Goal: Use online tool/utility: Utilize a website feature to perform a specific function

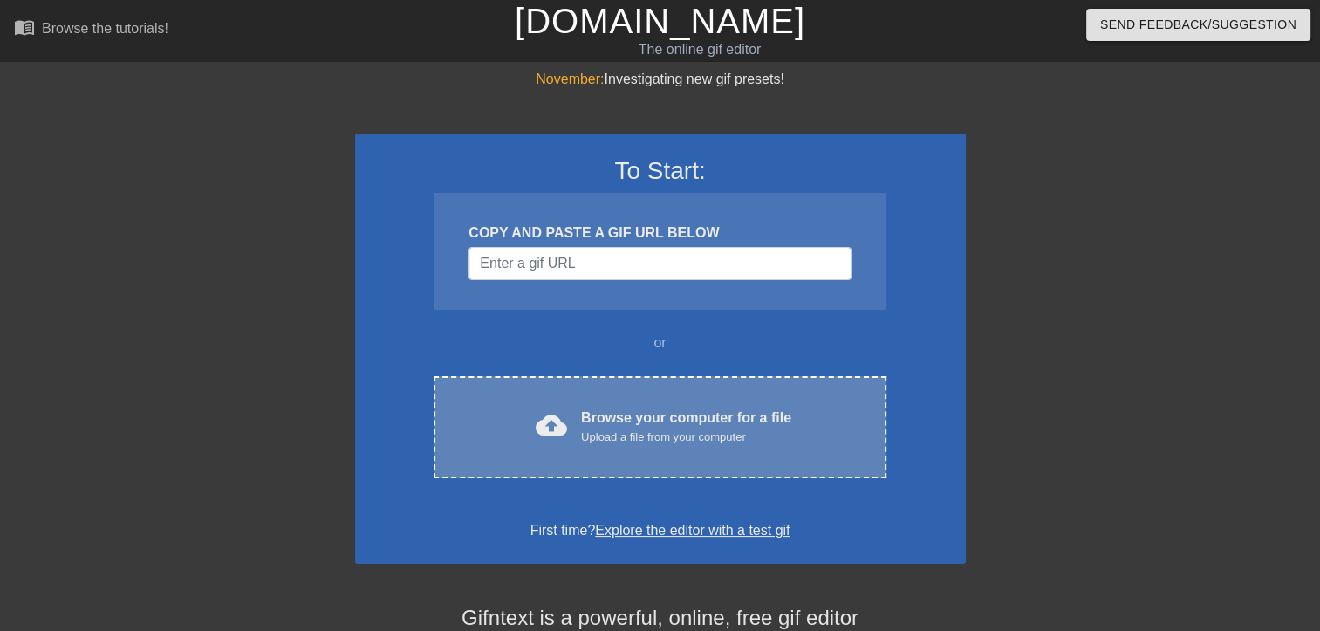
click at [712, 424] on div "Browse your computer for a file Upload a file from your computer" at bounding box center [686, 426] width 210 height 38
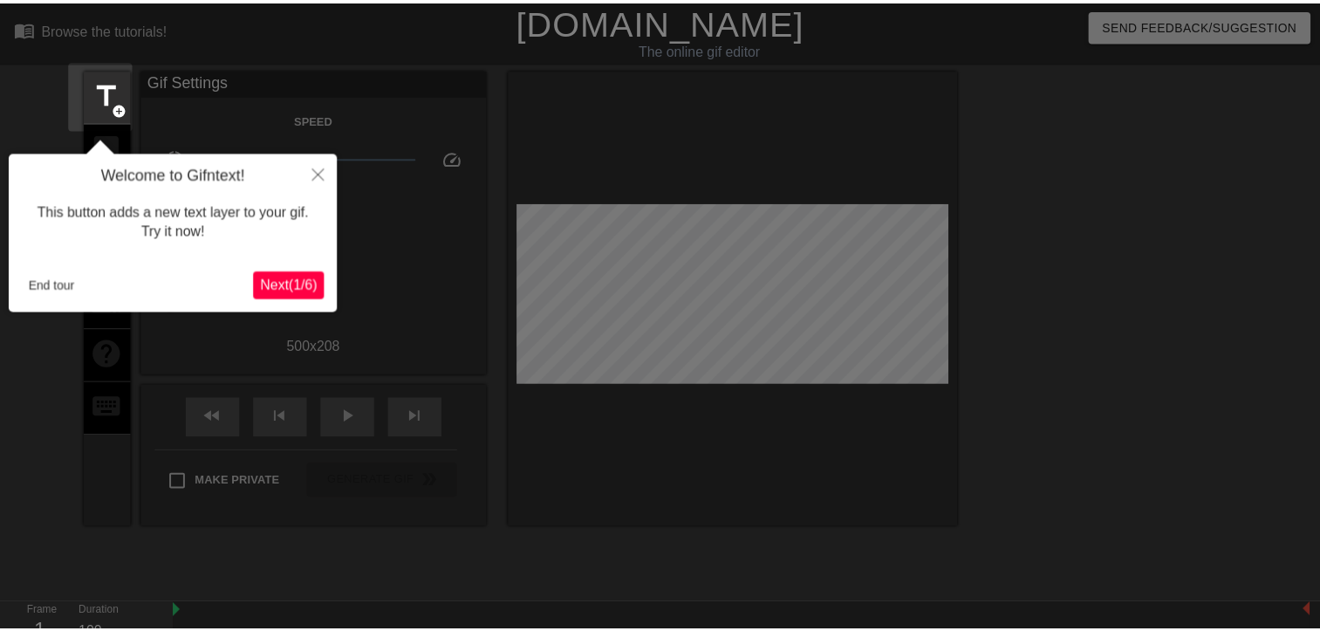
scroll to position [42, 0]
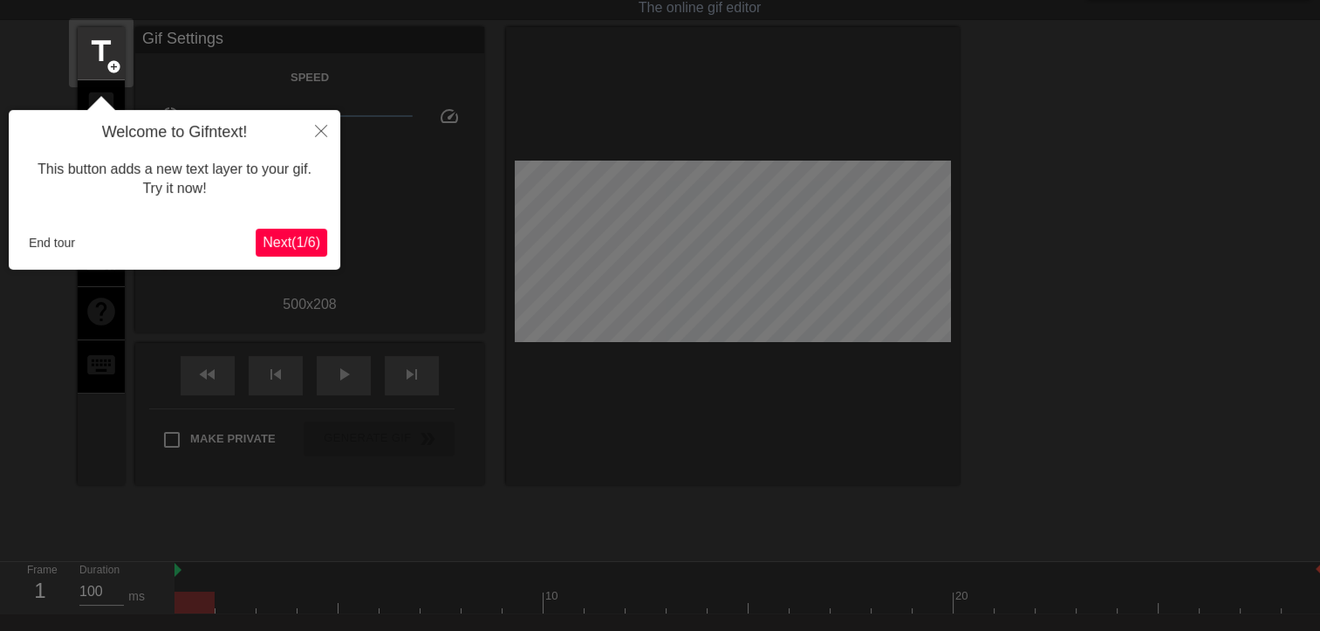
click at [306, 242] on span "Next ( 1 / 6 )" at bounding box center [292, 242] width 58 height 15
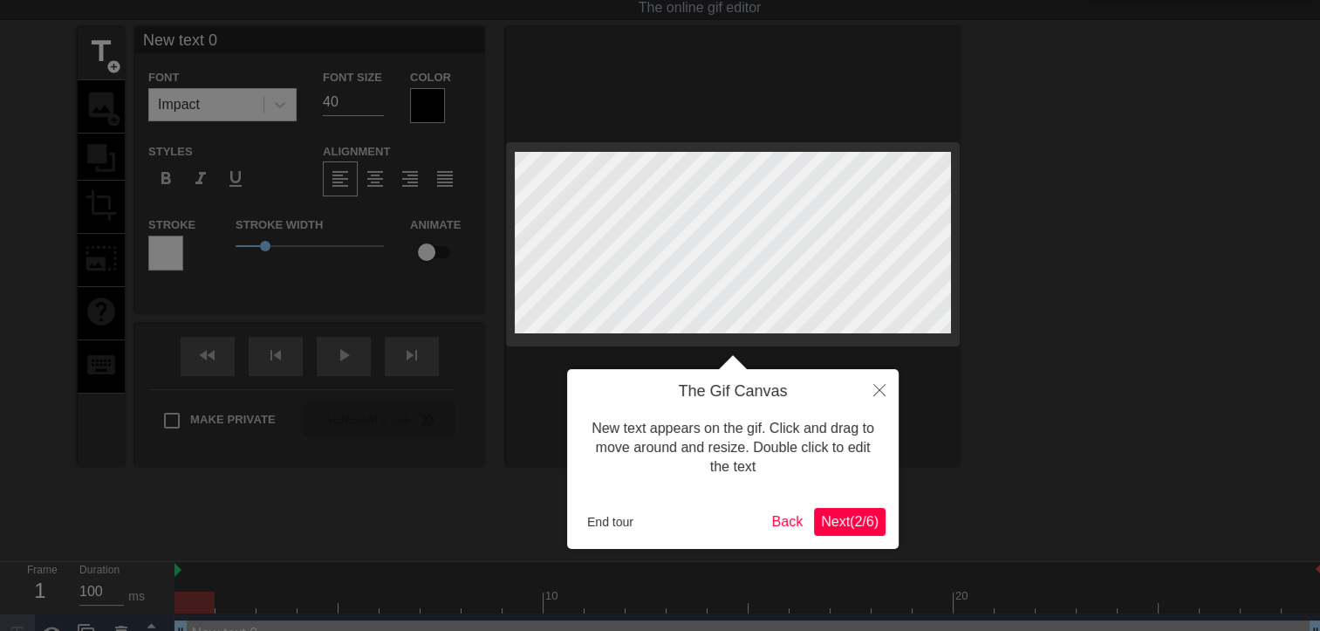
scroll to position [0, 0]
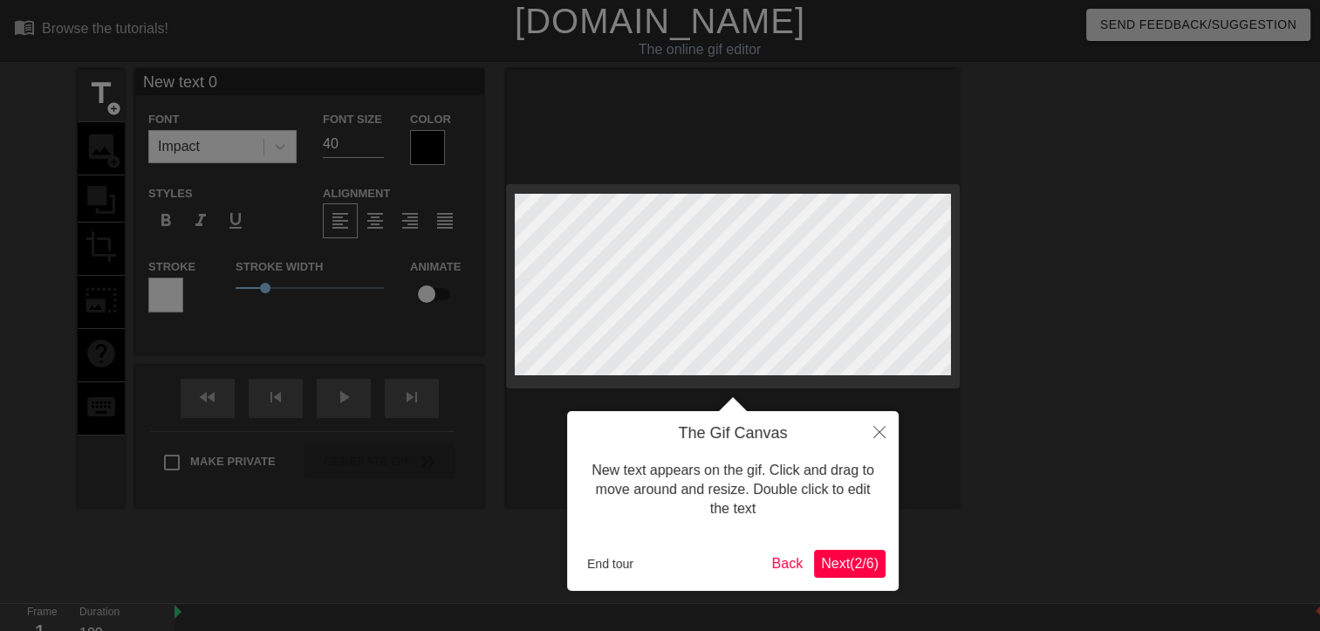
click at [876, 564] on span "Next ( 2 / 6 )" at bounding box center [850, 563] width 58 height 15
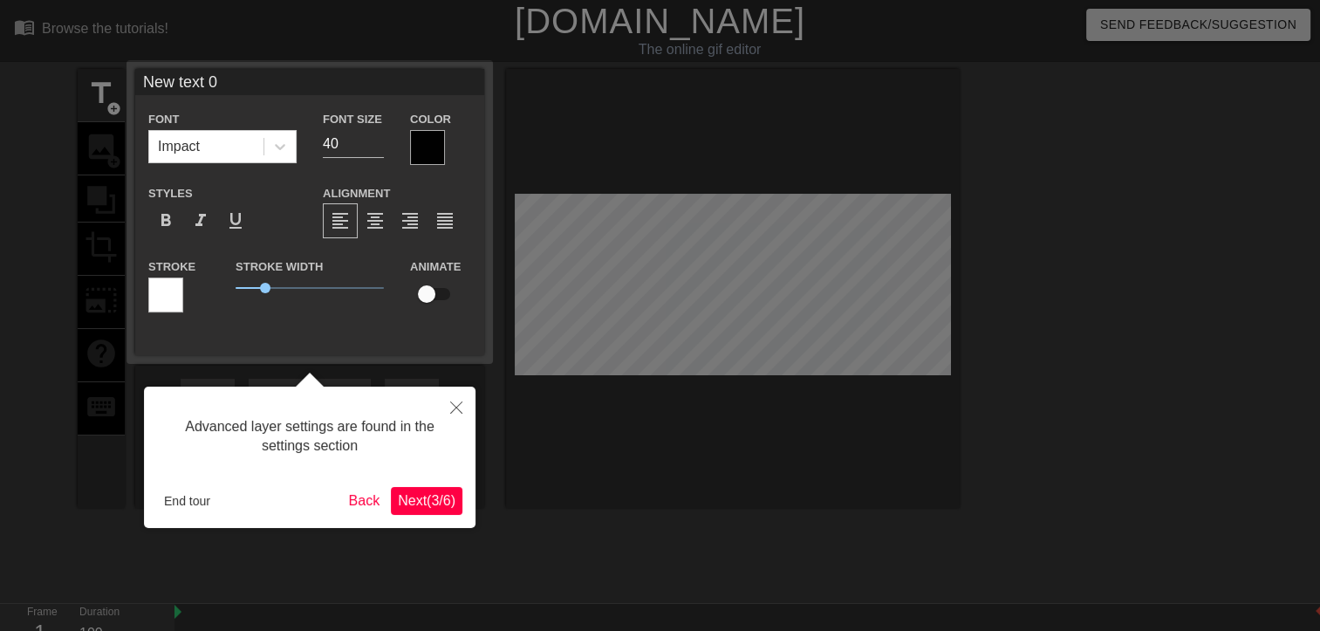
scroll to position [42, 0]
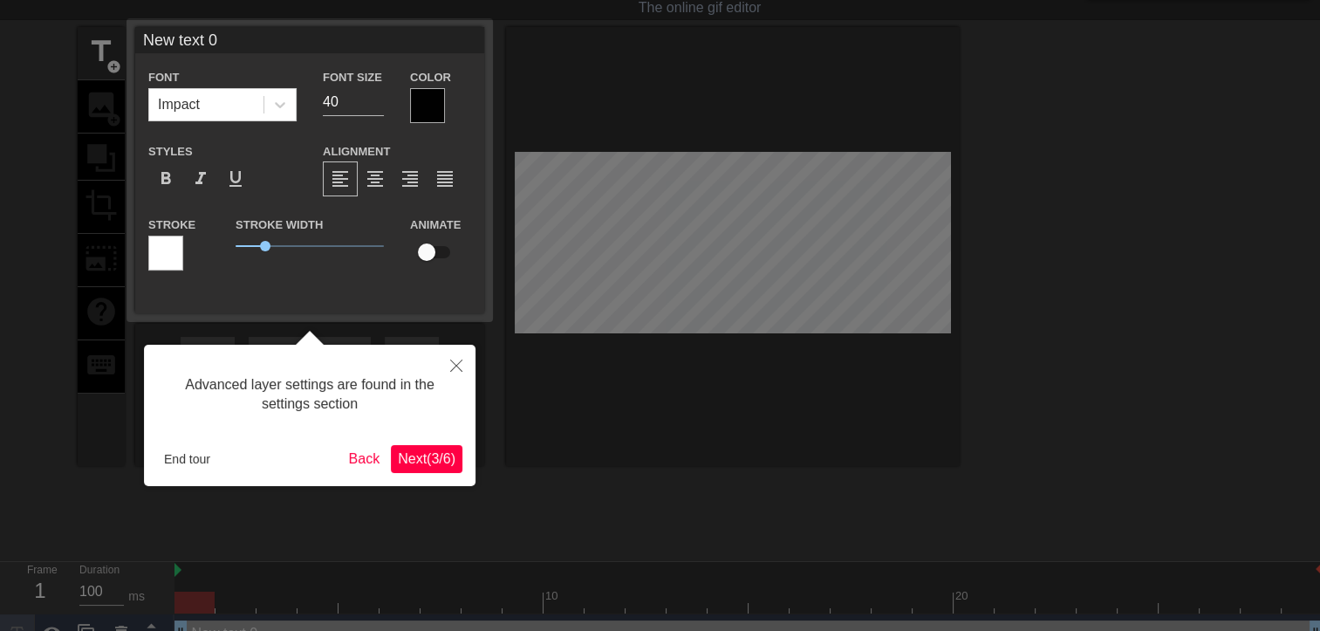
click at [426, 456] on span "Next ( 3 / 6 )" at bounding box center [427, 458] width 58 height 15
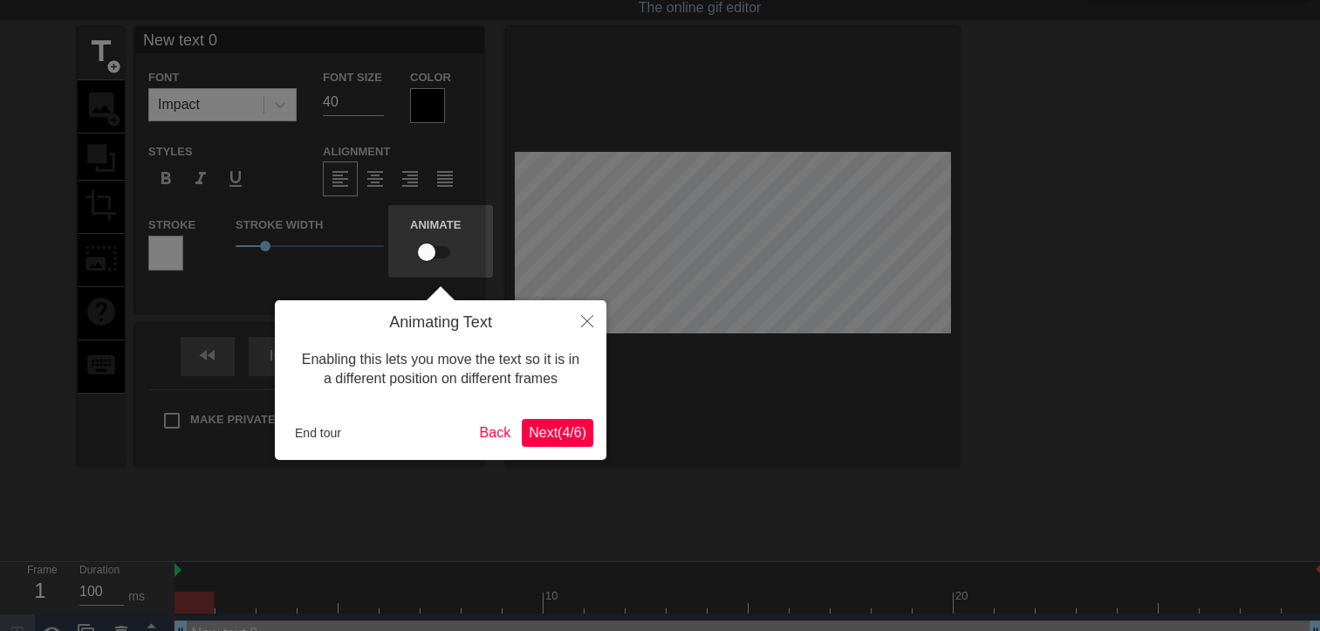
scroll to position [0, 0]
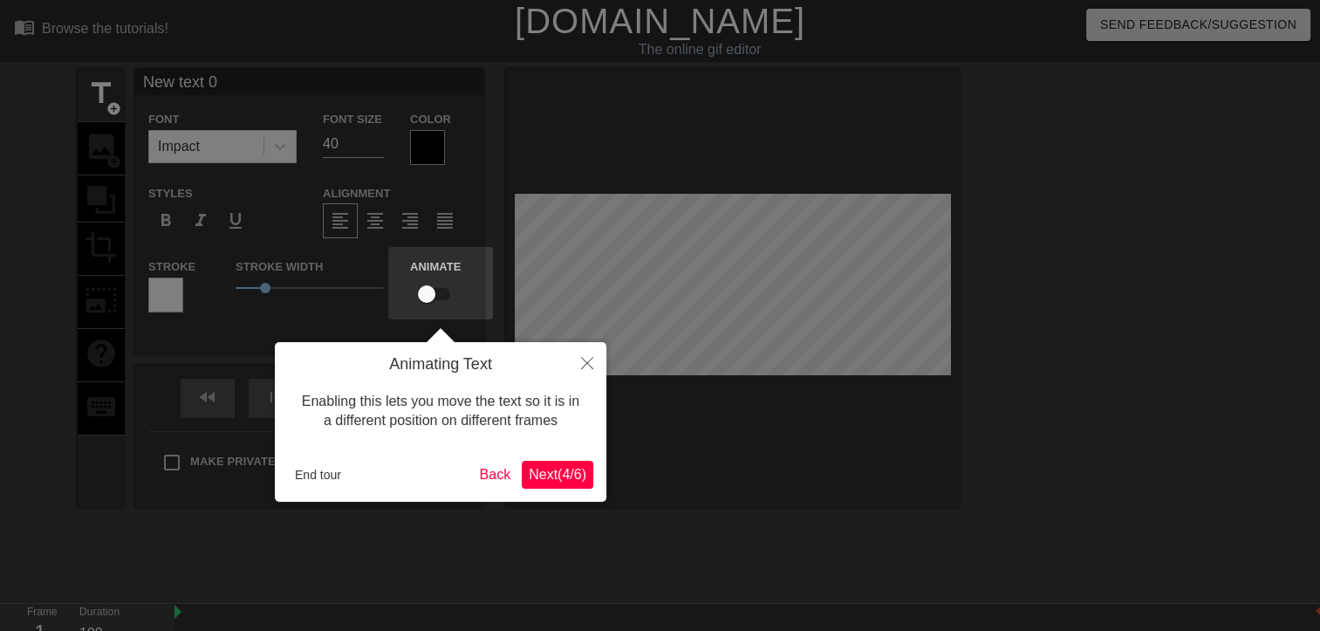
click at [572, 476] on span "Next ( 4 / 6 )" at bounding box center [558, 474] width 58 height 15
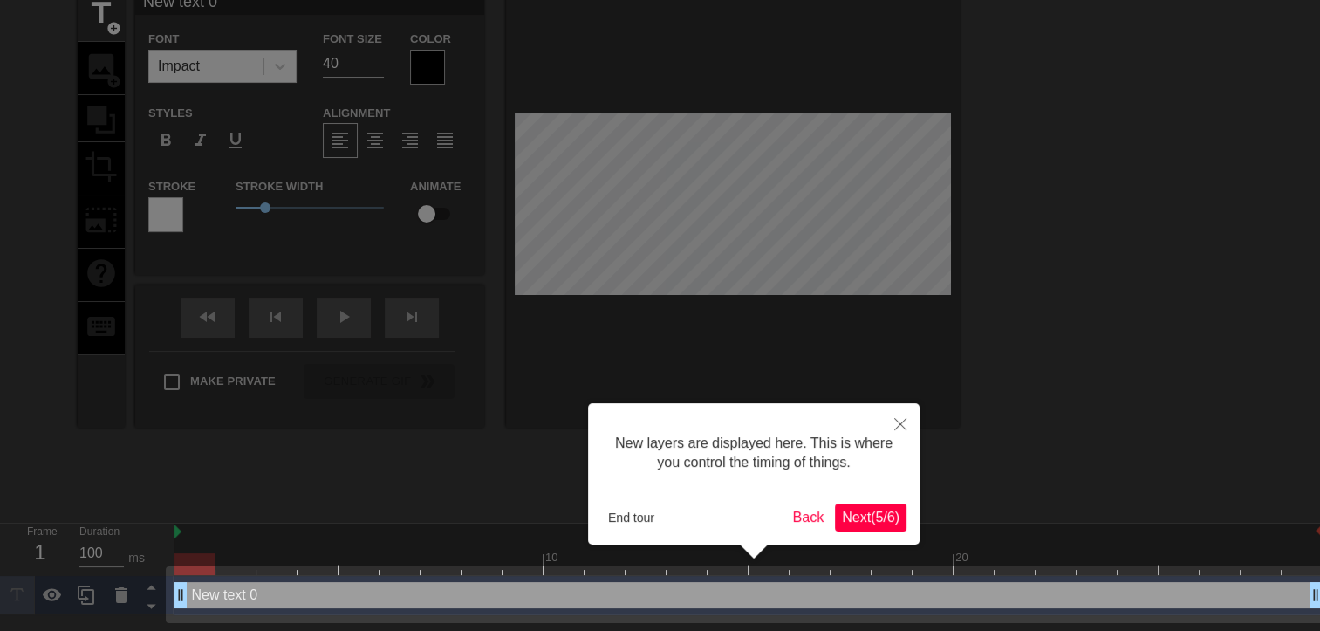
click at [862, 518] on span "Next ( 5 / 6 )" at bounding box center [871, 516] width 58 height 15
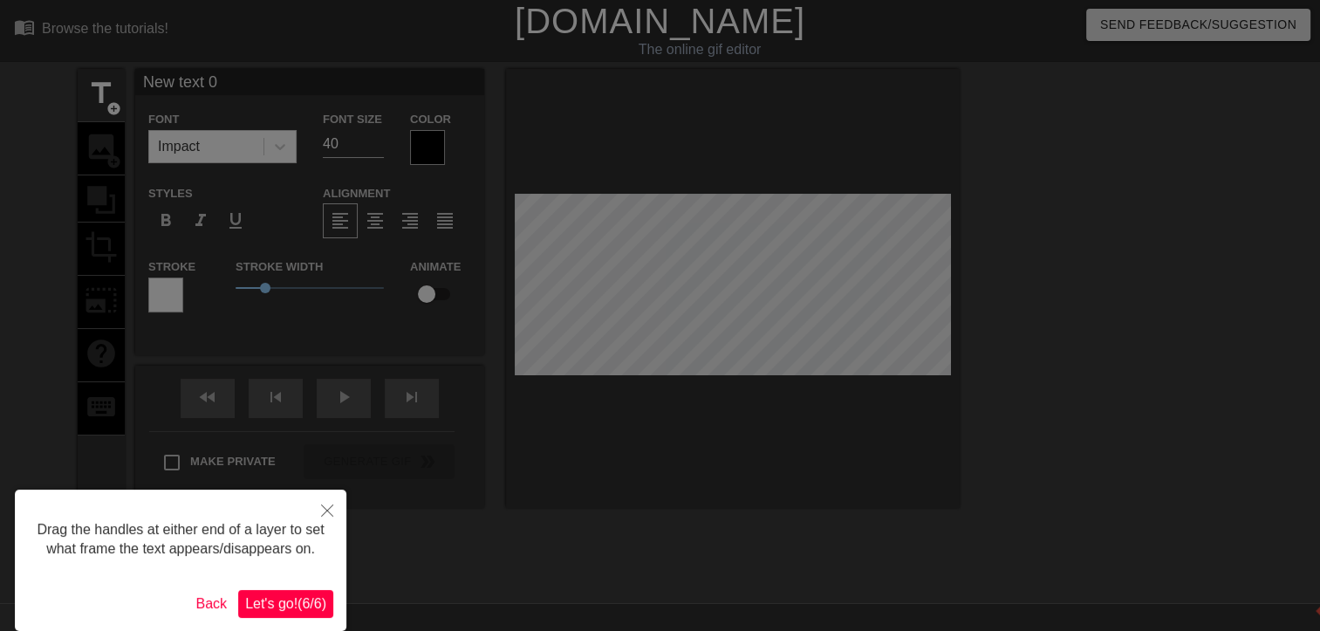
click at [297, 597] on span "Let's go! ( 6 / 6 )" at bounding box center [285, 603] width 81 height 15
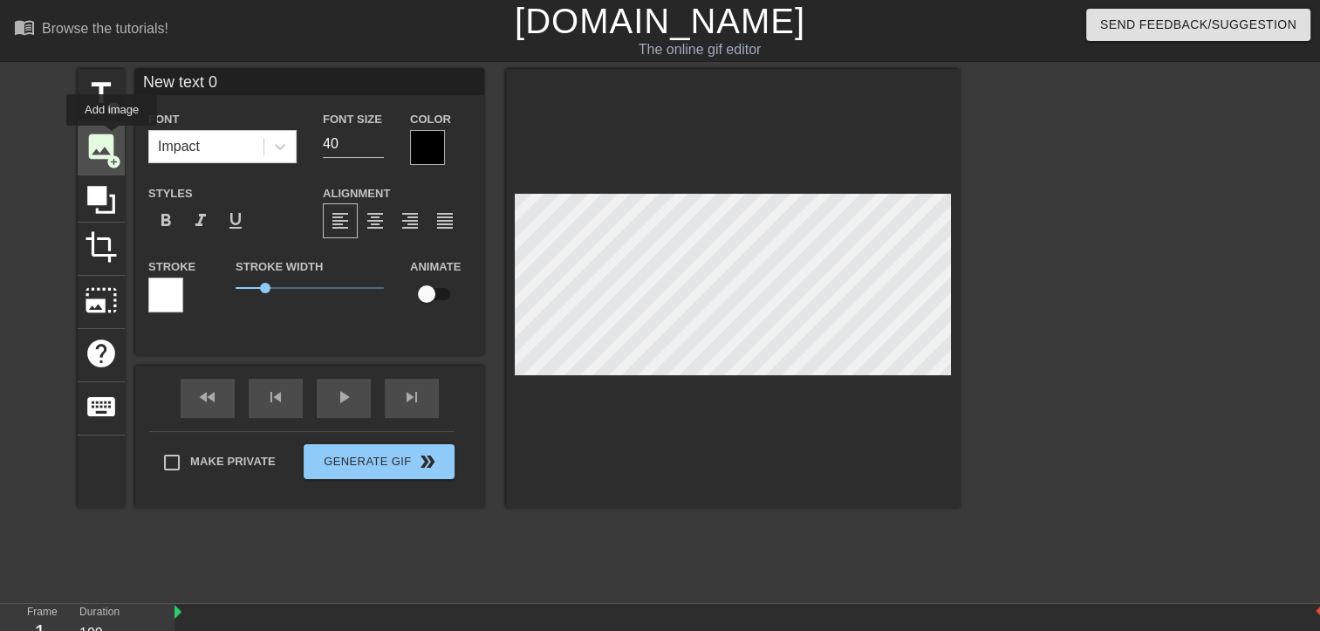
click at [112, 138] on span "image" at bounding box center [101, 146] width 33 height 33
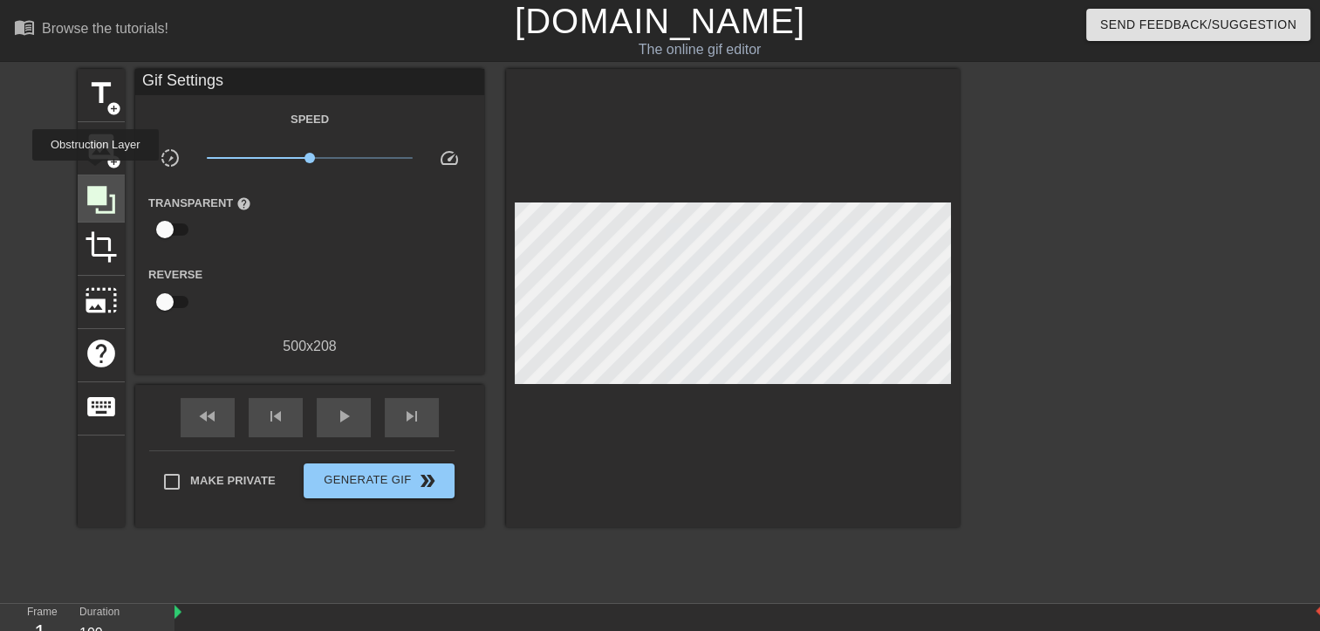
click at [95, 175] on div at bounding box center [101, 198] width 47 height 47
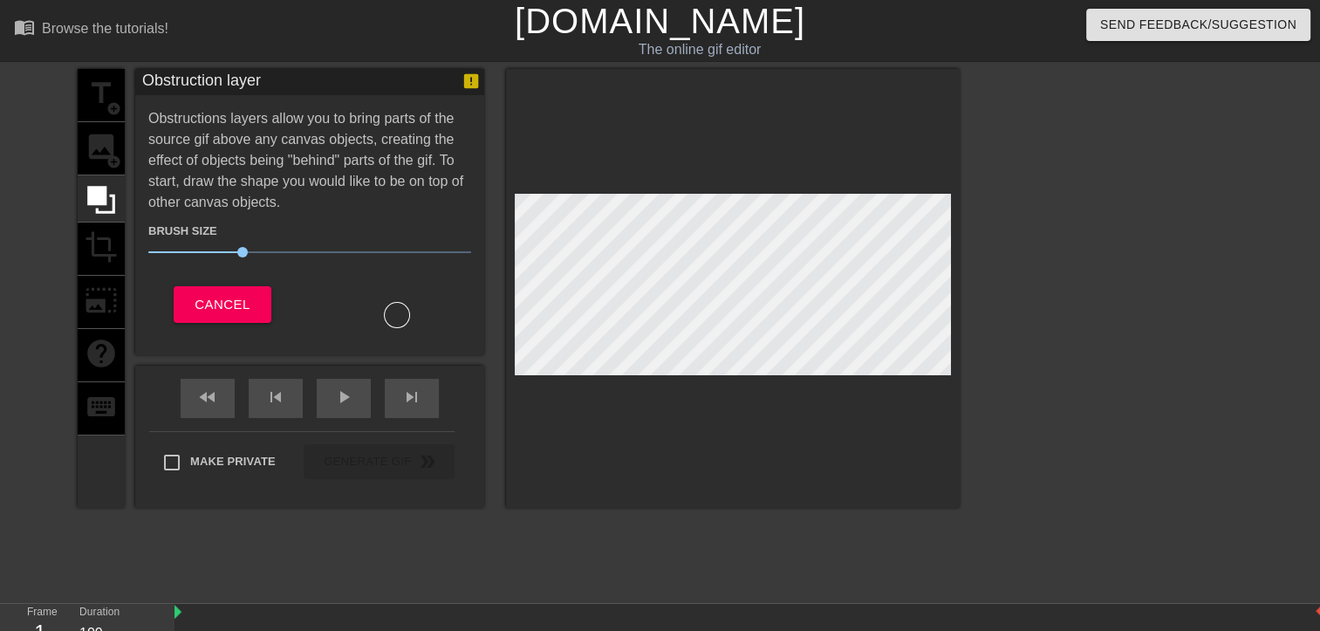
click at [95, 162] on div "title add_circle image add_circle crop photo_size_select_large help keyboard" at bounding box center [101, 288] width 47 height 439
click at [226, 302] on span "Cancel" at bounding box center [222, 304] width 55 height 23
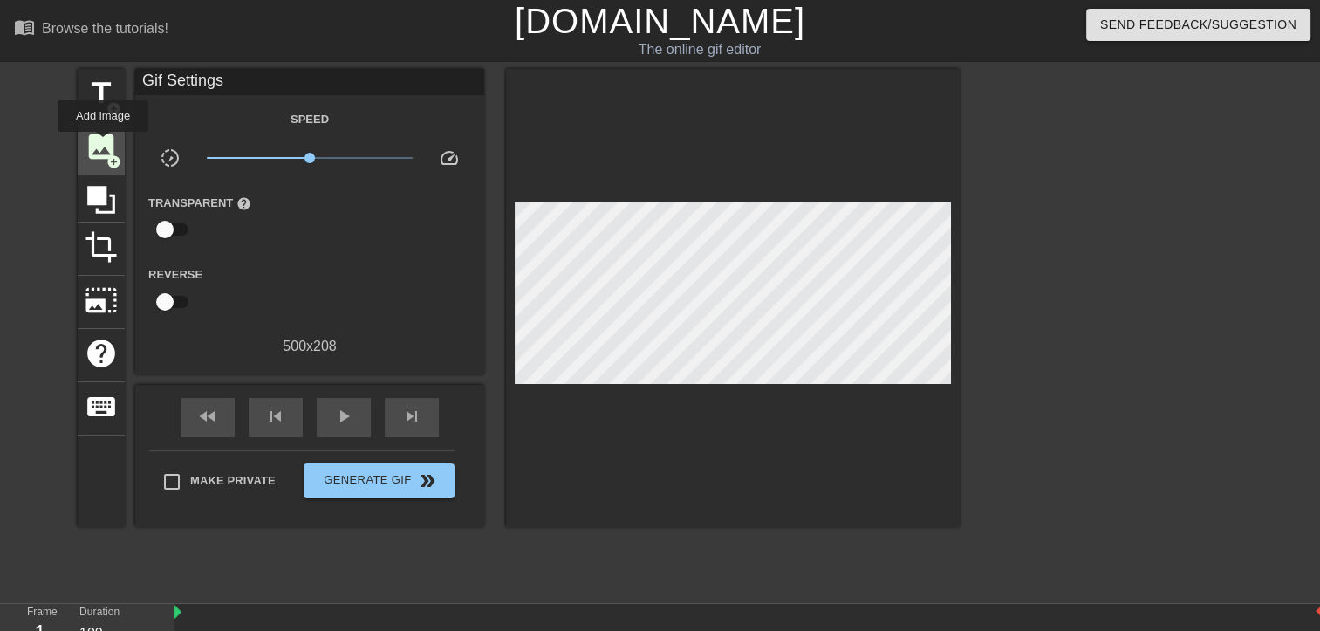
click at [103, 144] on span "image" at bounding box center [101, 146] width 33 height 33
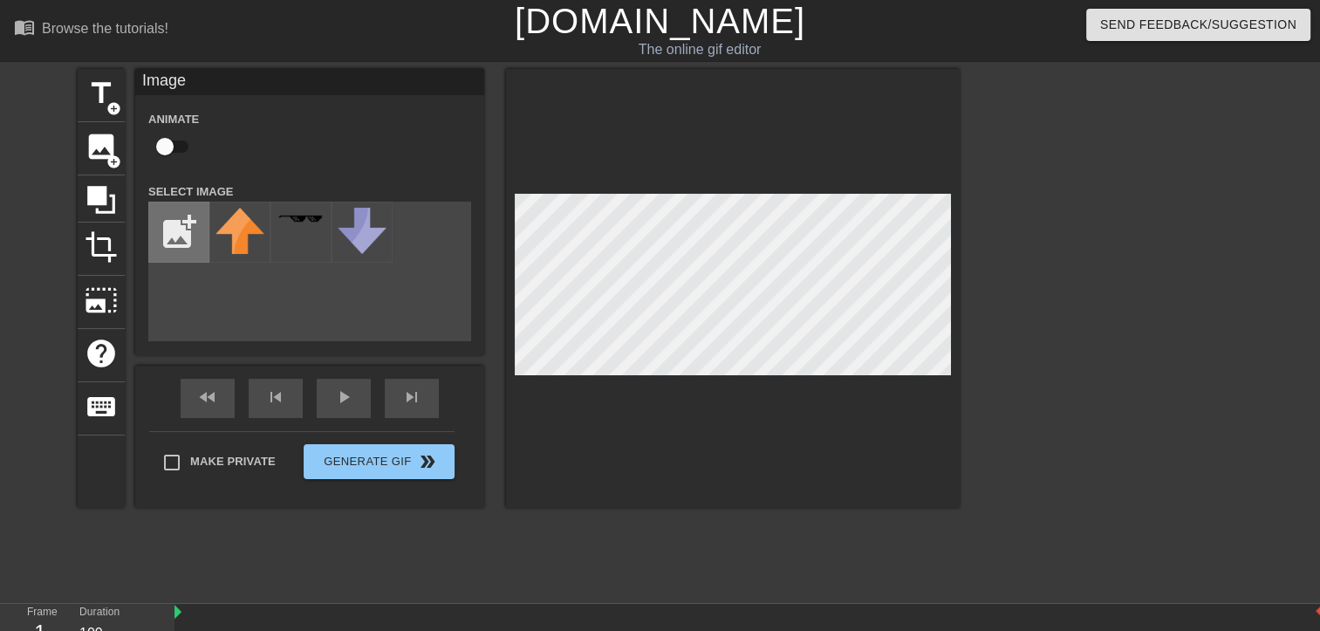
click at [172, 235] on input "file" at bounding box center [178, 231] width 59 height 59
type input "C:\fakepath\IMG_20250804_164909-removebg-preview.png"
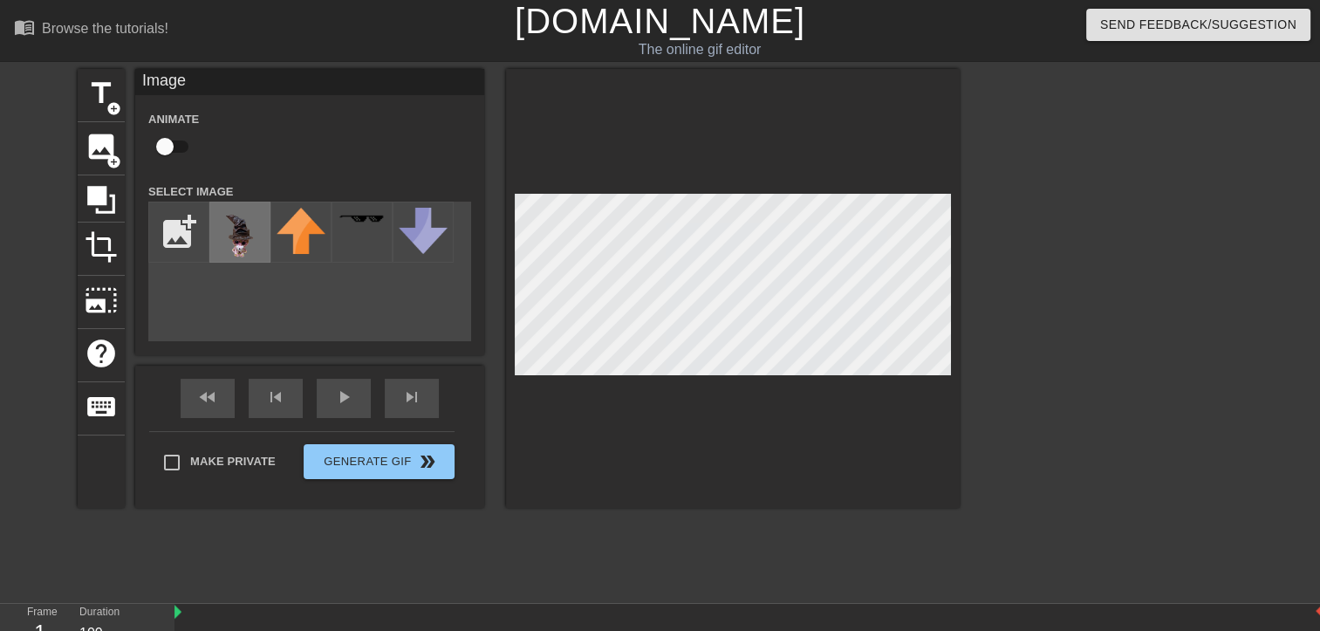
click at [242, 239] on img at bounding box center [239, 240] width 49 height 65
click at [84, 267] on div "crop" at bounding box center [101, 248] width 47 height 53
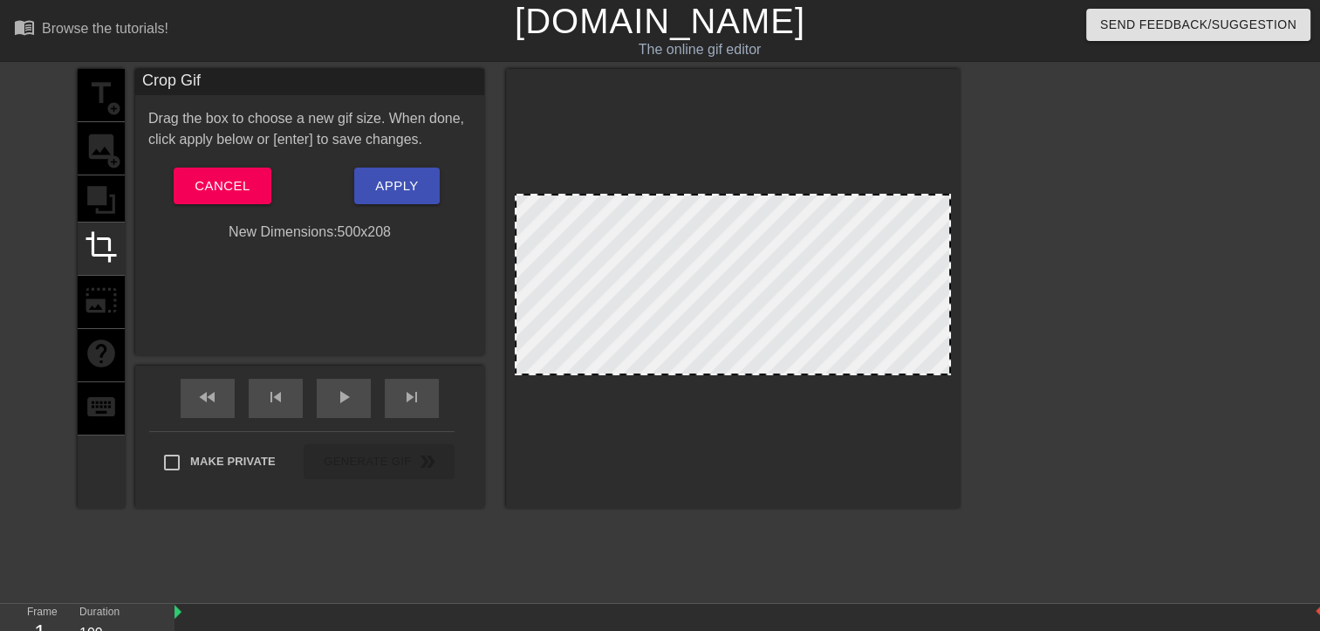
click at [762, 217] on div at bounding box center [733, 284] width 436 height 181
click at [776, 289] on div at bounding box center [733, 284] width 436 height 181
click at [105, 148] on div "title add_circle image add_circle crop photo_size_select_large help keyboard" at bounding box center [101, 288] width 47 height 439
click at [229, 177] on span "Cancel" at bounding box center [222, 185] width 55 height 23
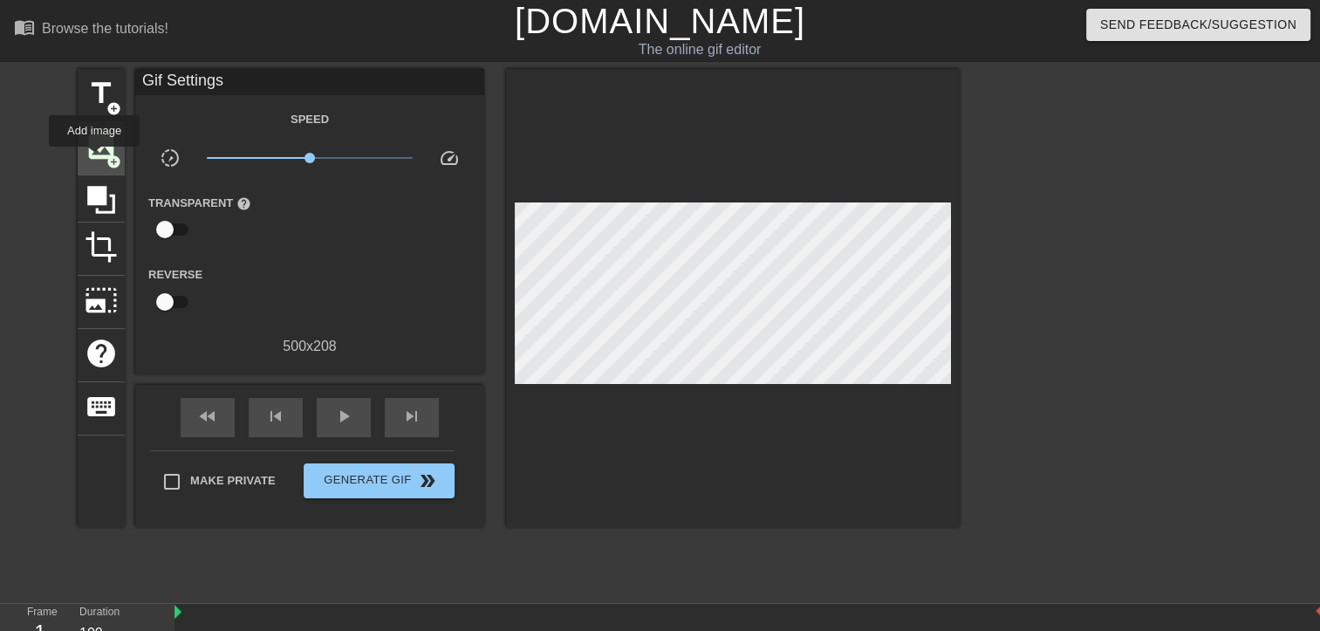
click at [94, 159] on span "image" at bounding box center [101, 146] width 33 height 33
click at [88, 148] on span "image" at bounding box center [101, 146] width 33 height 33
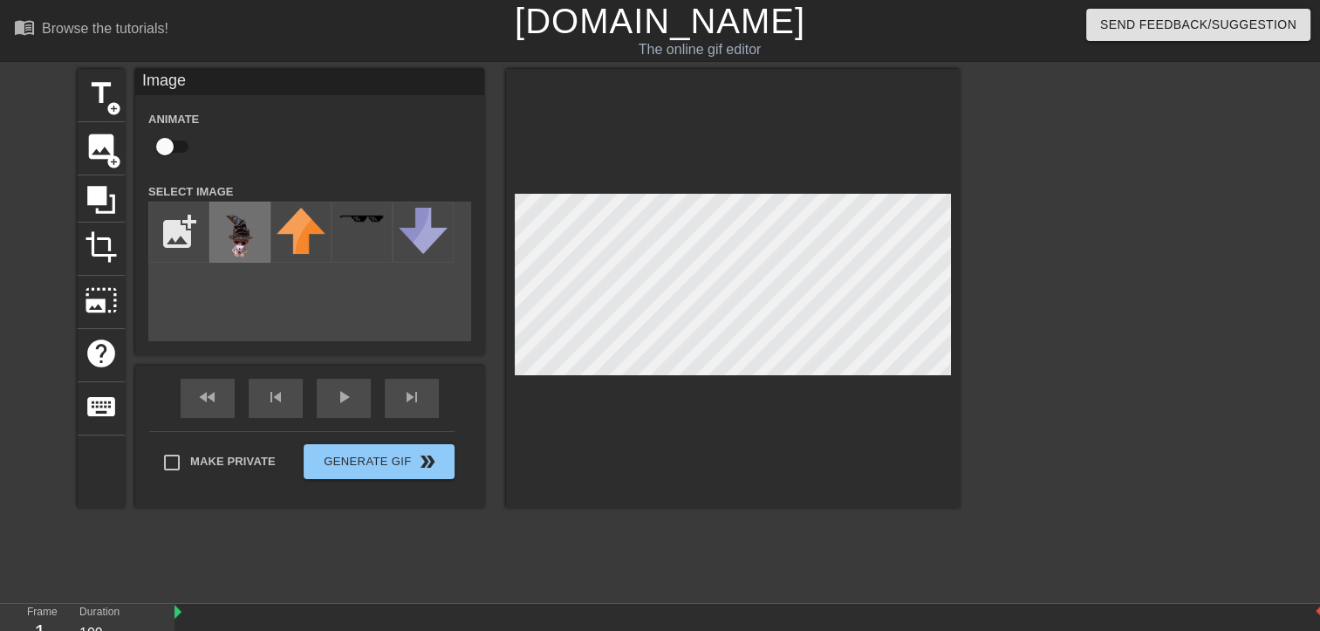
click at [256, 256] on img at bounding box center [239, 240] width 49 height 65
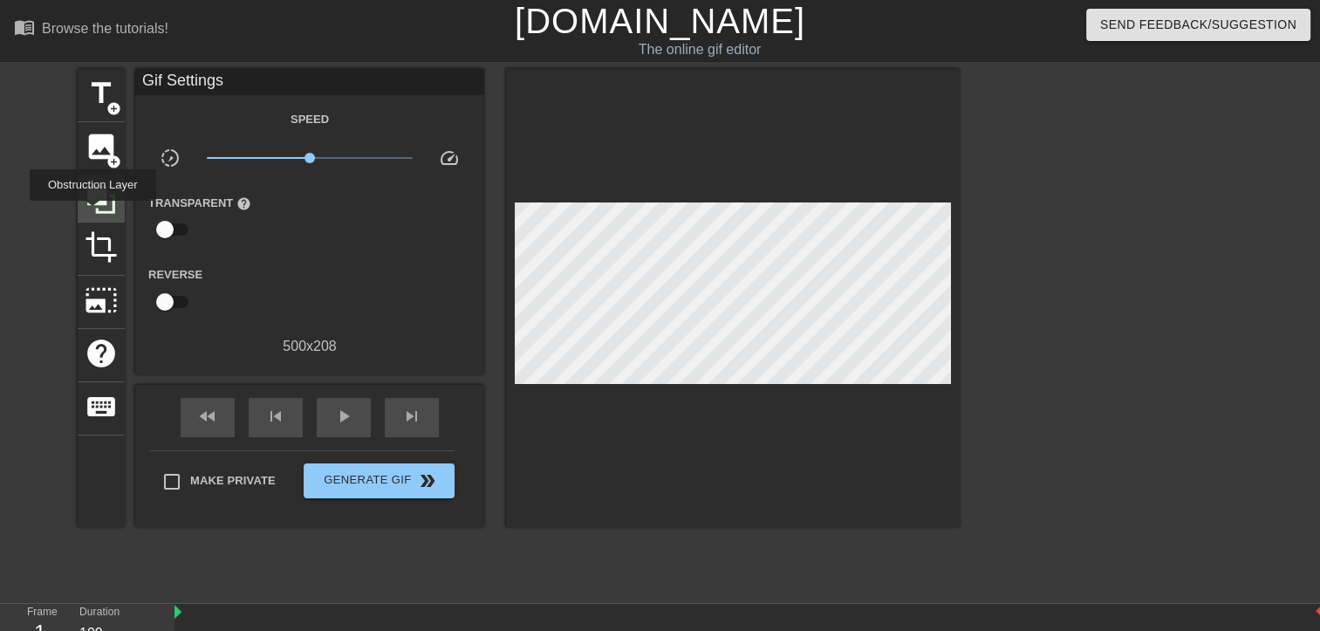
click at [92, 213] on icon at bounding box center [101, 199] width 33 height 33
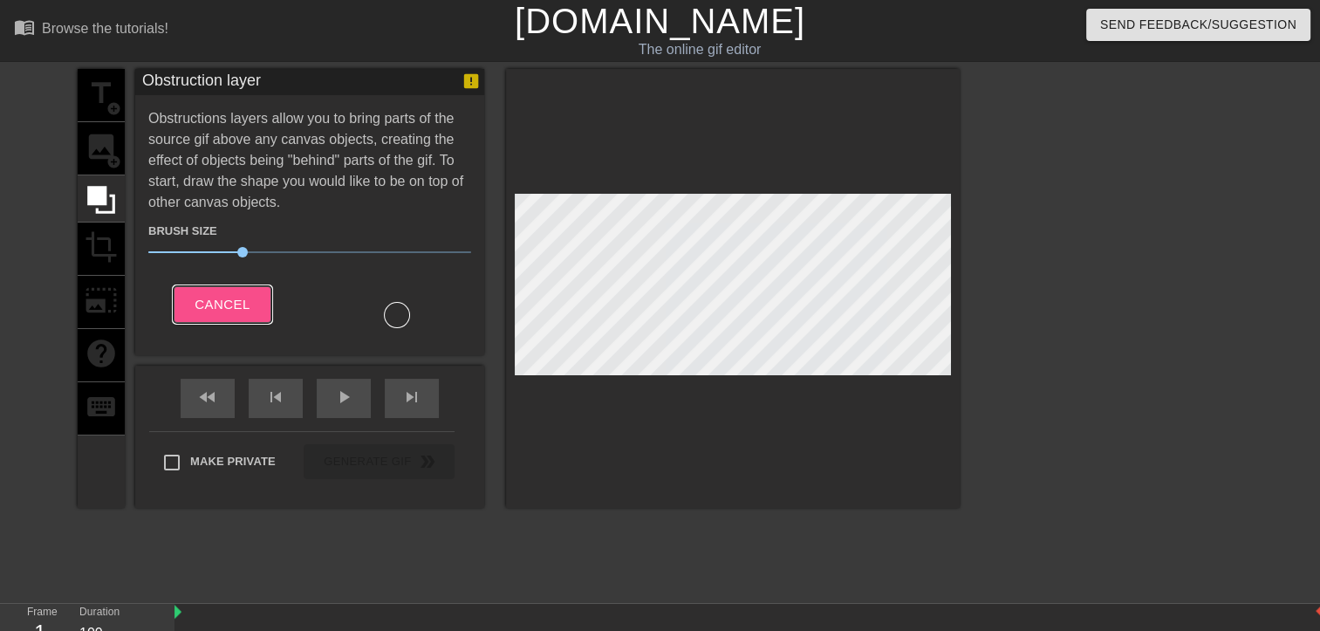
click at [236, 301] on span "Cancel" at bounding box center [222, 304] width 55 height 23
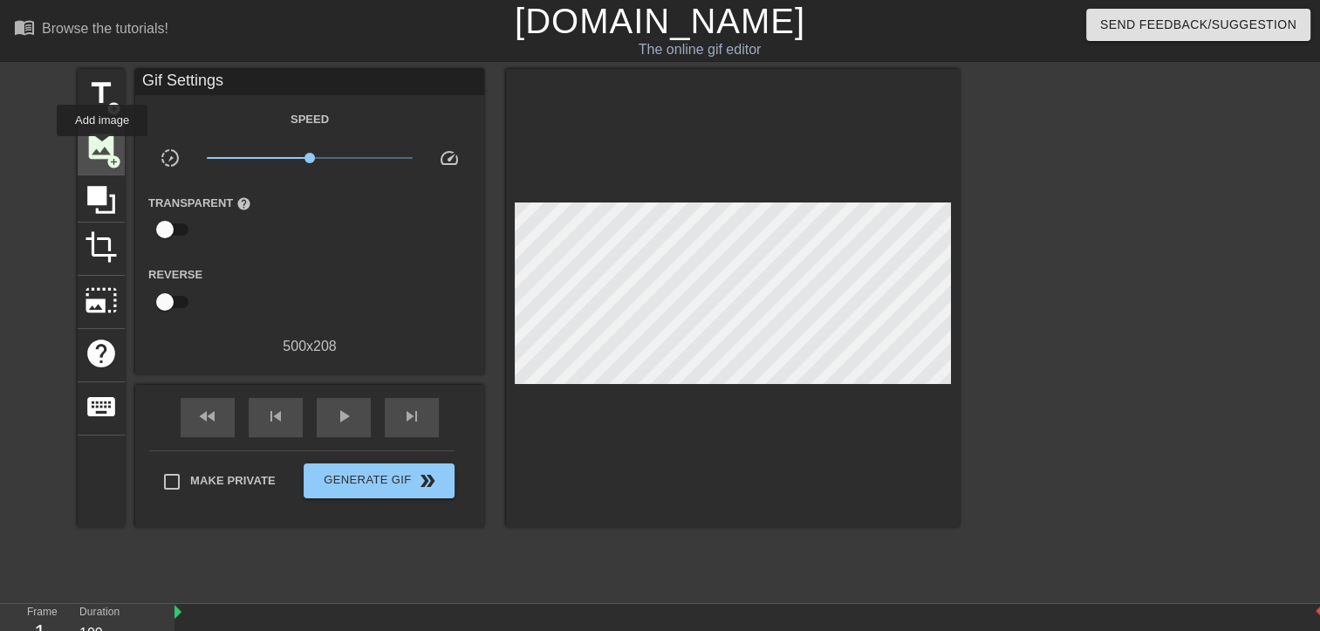
click at [102, 148] on span "image" at bounding box center [101, 146] width 33 height 33
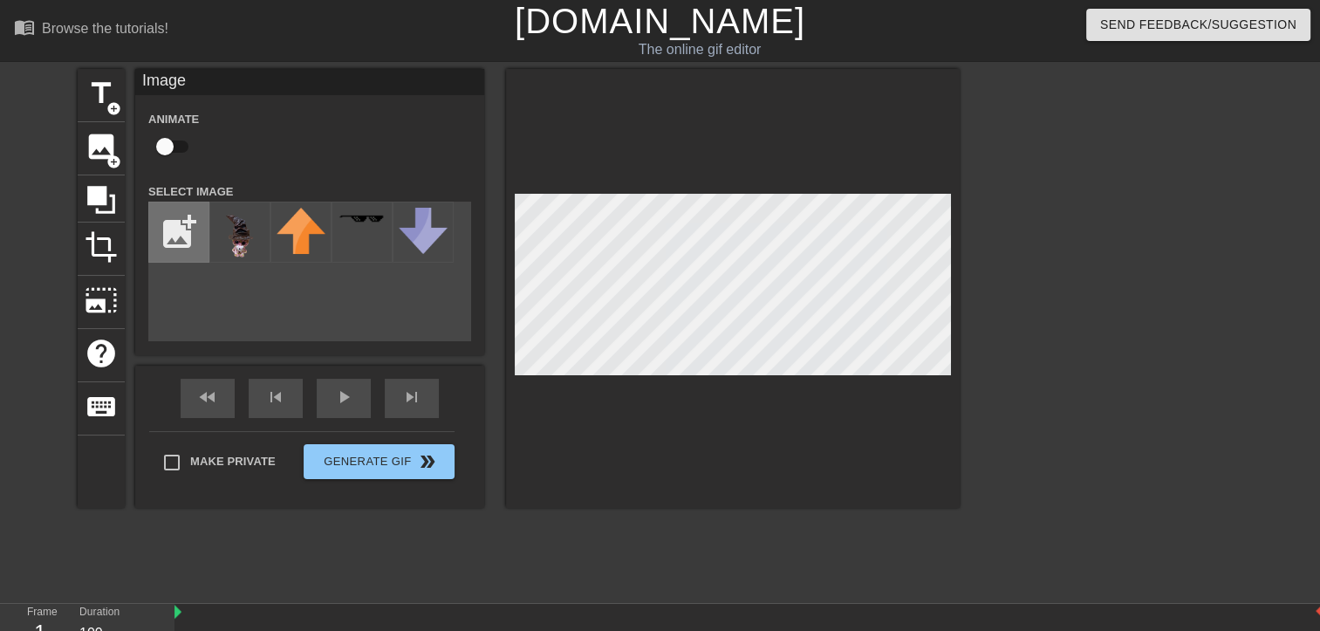
click at [174, 259] on input "file" at bounding box center [178, 231] width 59 height 59
type input "C:\fakepath\IMG_20250804_164909-removebg-preview.png"
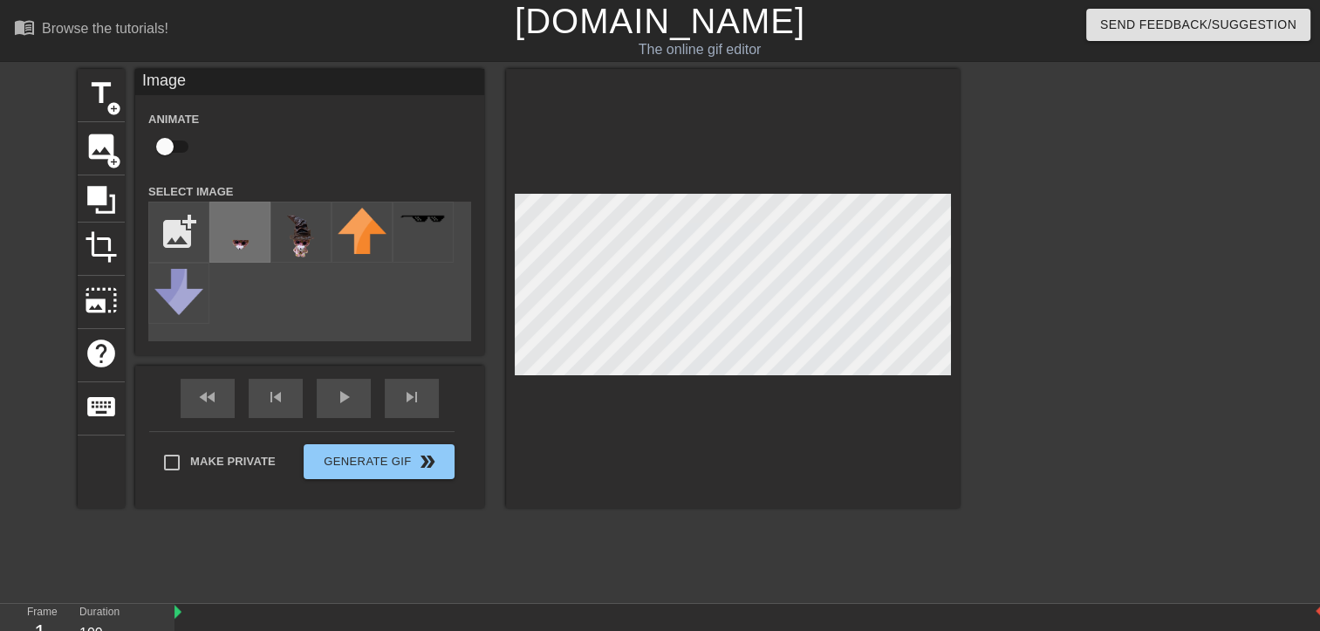
click at [241, 244] on img at bounding box center [239, 240] width 49 height 65
click at [889, 168] on div at bounding box center [733, 288] width 454 height 439
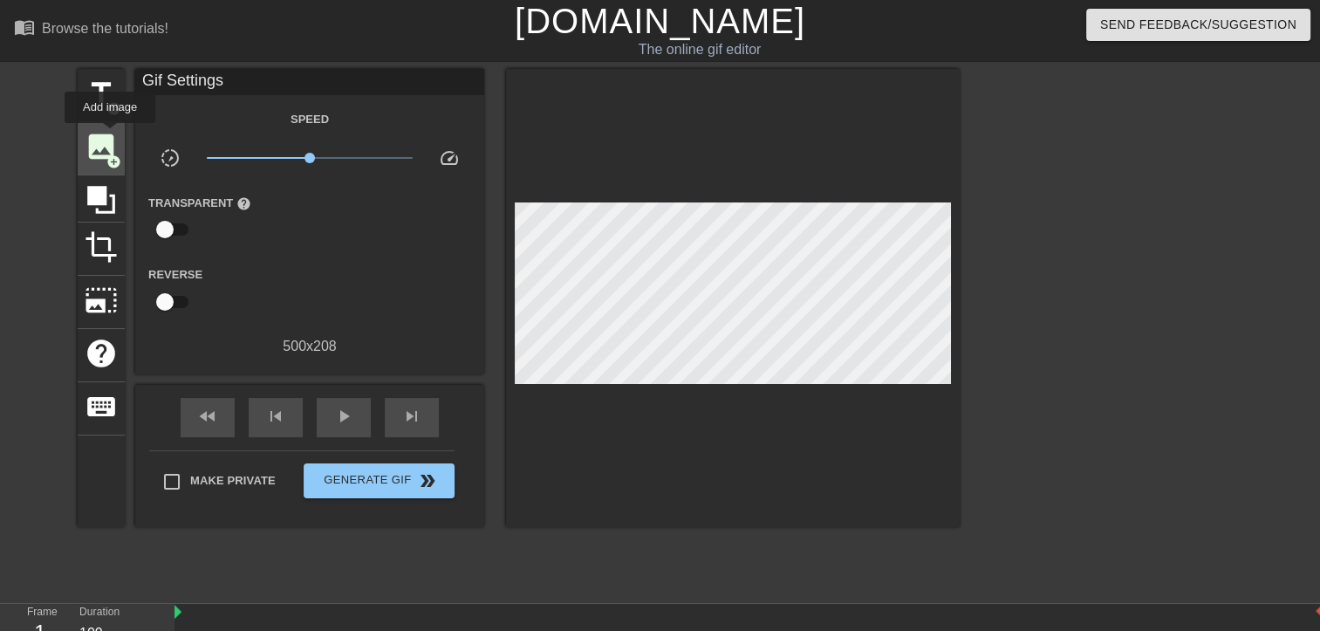
click at [110, 135] on span "image" at bounding box center [101, 146] width 33 height 33
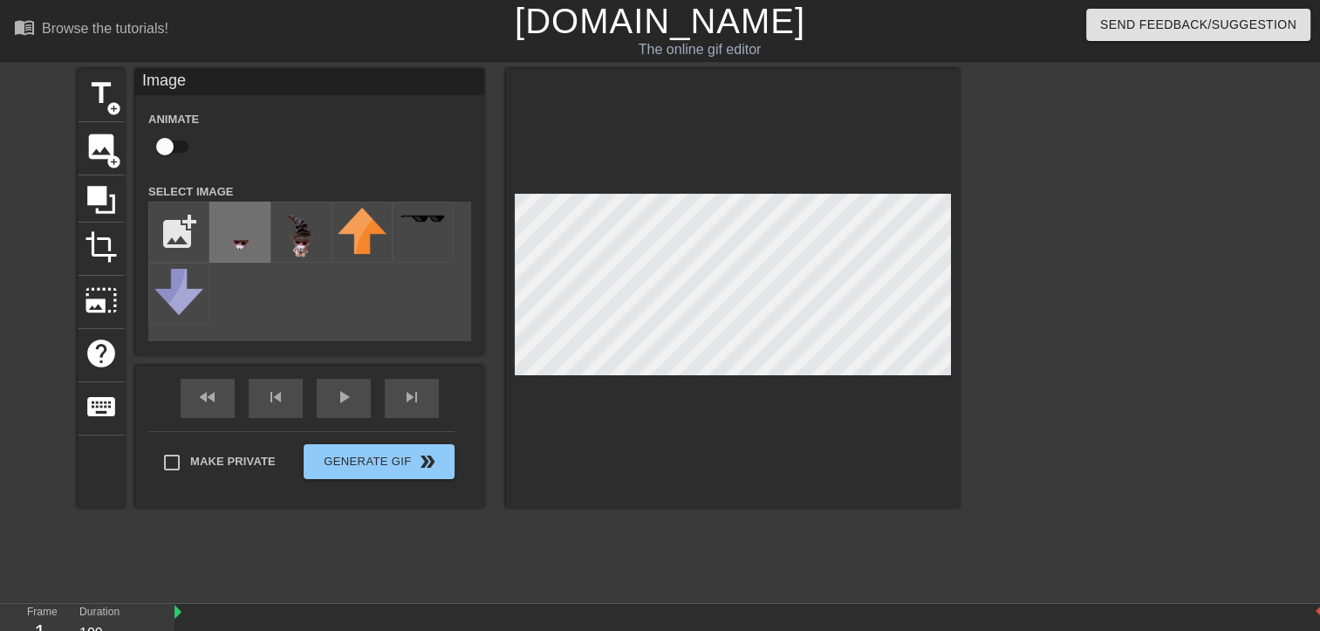
click at [252, 235] on img at bounding box center [239, 240] width 49 height 65
click at [940, 52] on div "menu_book Browse the tutorials! [DOMAIN_NAME] The online gif editor Send Feedba…" at bounding box center [660, 347] width 1320 height 695
click at [795, 392] on div at bounding box center [733, 288] width 454 height 439
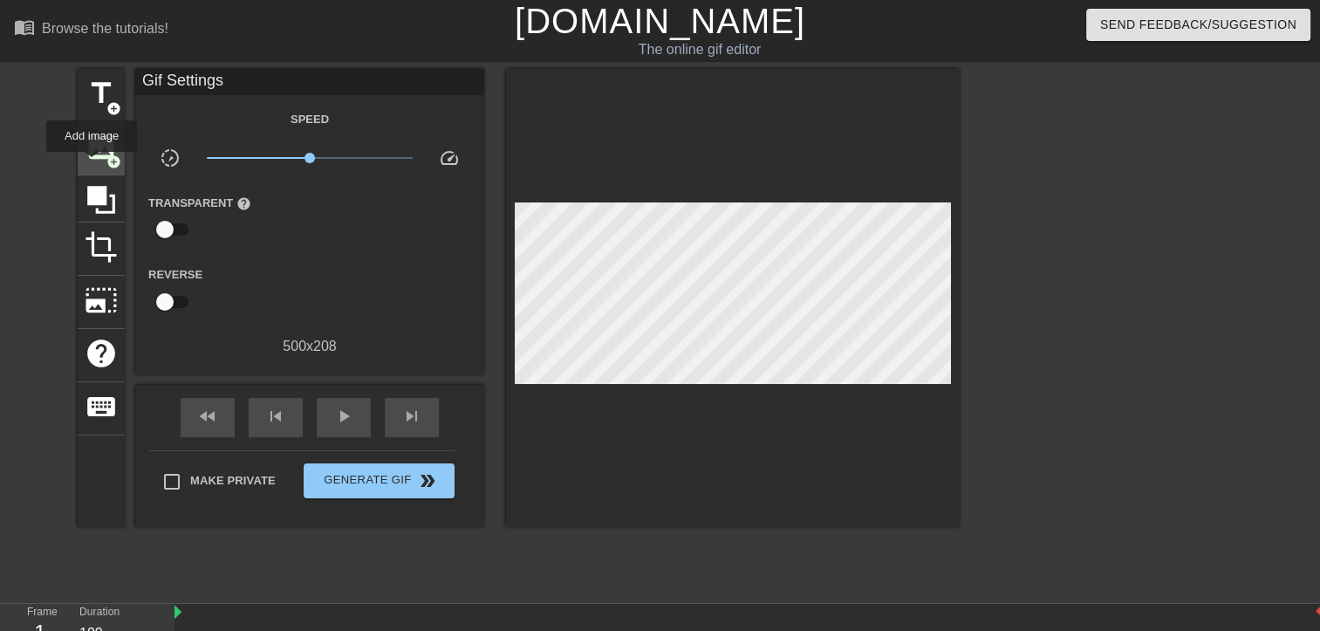
click at [92, 164] on div "image add_circle" at bounding box center [101, 148] width 47 height 53
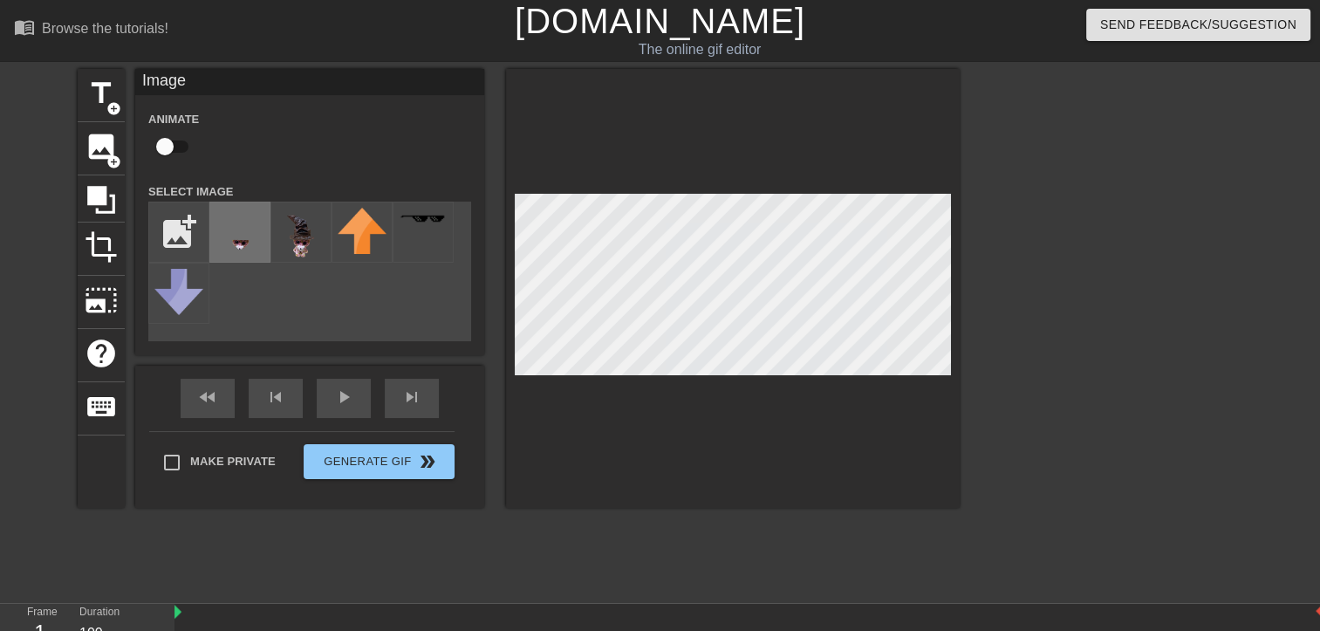
click at [243, 231] on img at bounding box center [239, 240] width 49 height 65
click at [725, 378] on div at bounding box center [733, 288] width 454 height 439
click at [848, 393] on div at bounding box center [733, 288] width 454 height 439
click at [164, 154] on input "checkbox" at bounding box center [164, 146] width 99 height 33
checkbox input "true"
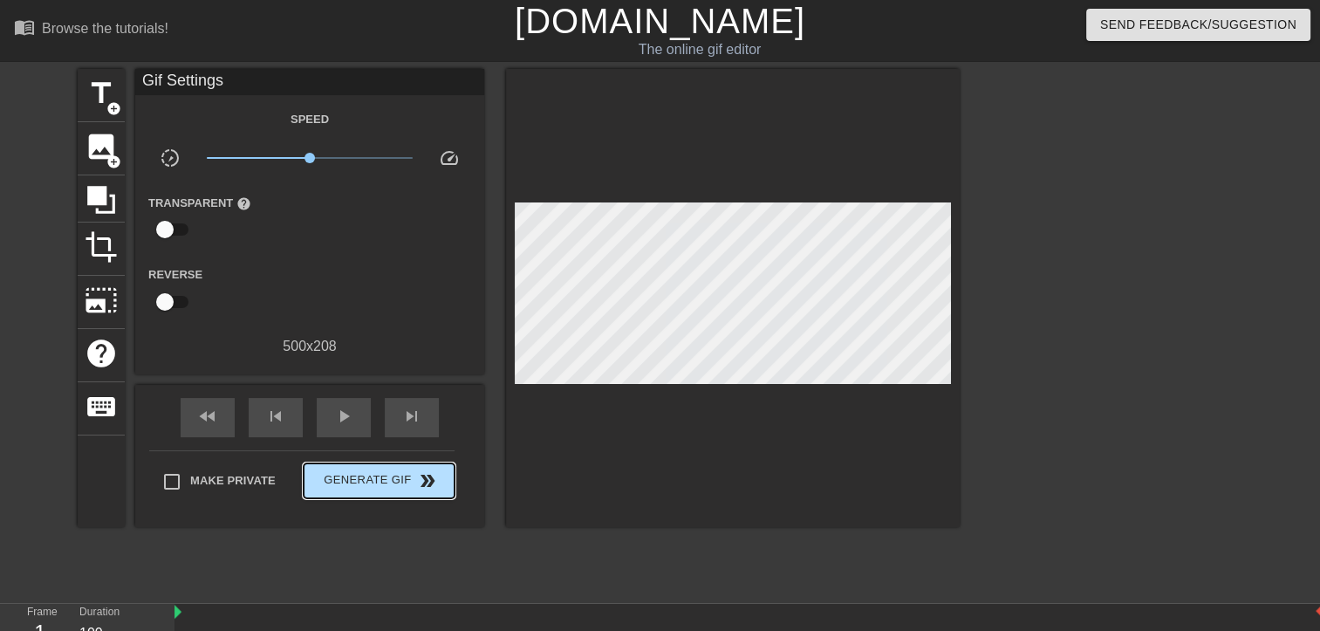
click at [373, 459] on div "Make Private Generate Gif double_arrow" at bounding box center [301, 484] width 305 height 69
click at [277, 585] on div "title add_circle image add_circle crop photo_size_select_large help keyboard Gi…" at bounding box center [519, 330] width 882 height 523
click at [388, 483] on span "Generate Gif double_arrow" at bounding box center [379, 480] width 137 height 21
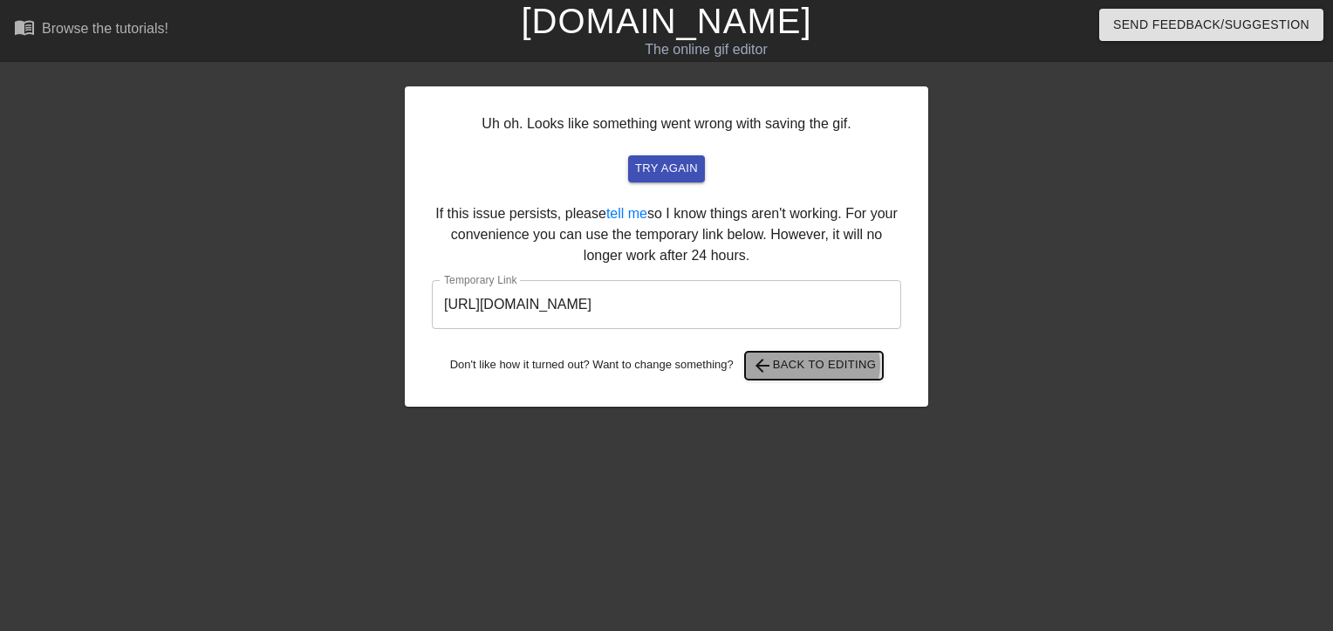
click at [817, 365] on span "arrow_back Back to Editing" at bounding box center [814, 365] width 125 height 21
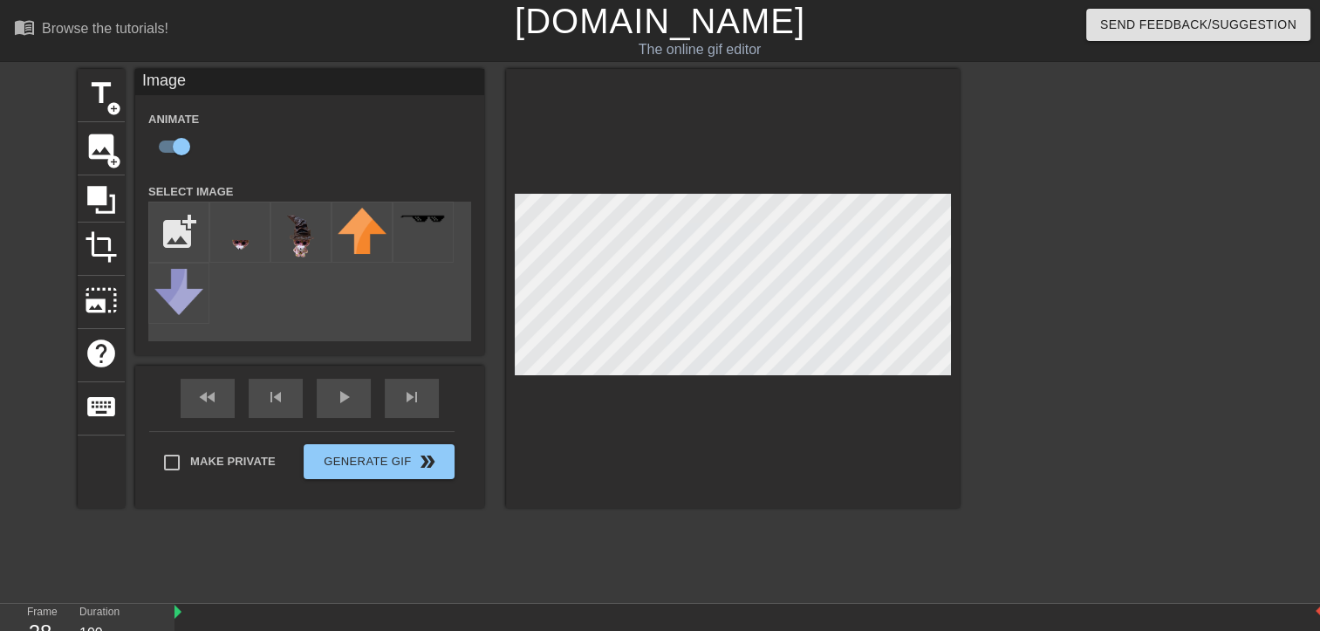
click at [798, 446] on div at bounding box center [733, 288] width 454 height 439
click at [783, 400] on div at bounding box center [733, 288] width 454 height 439
click at [759, 171] on div at bounding box center [733, 288] width 454 height 439
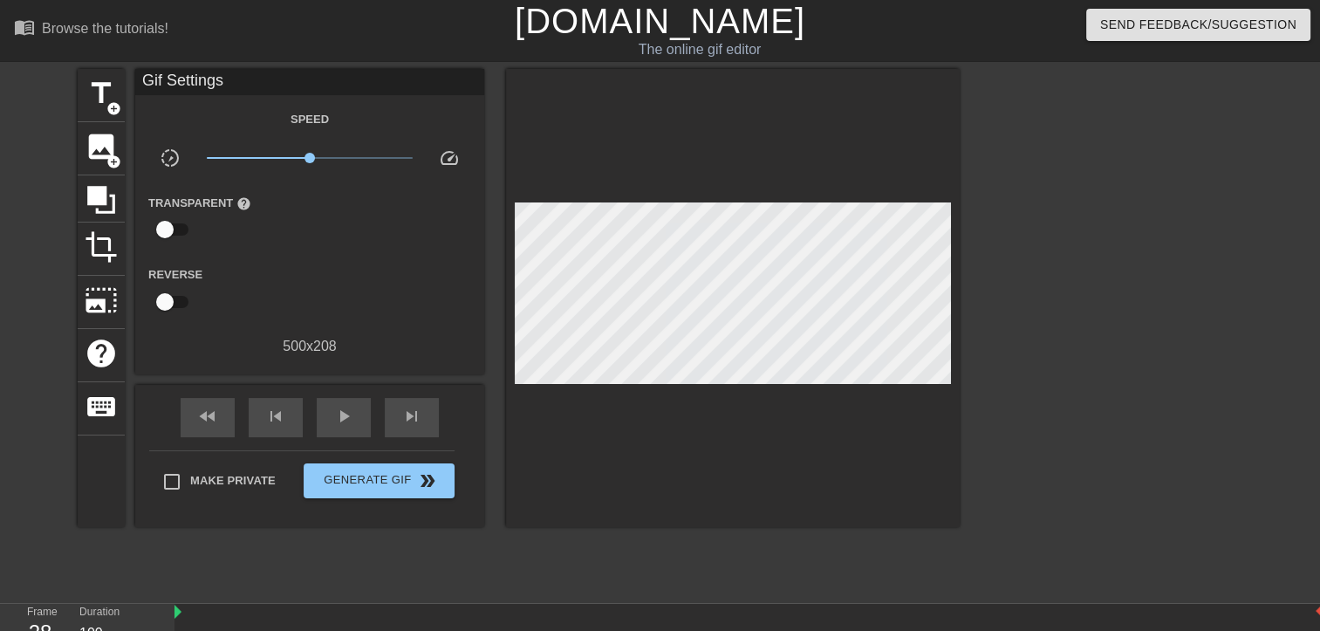
click at [1005, 320] on div at bounding box center [1112, 330] width 262 height 523
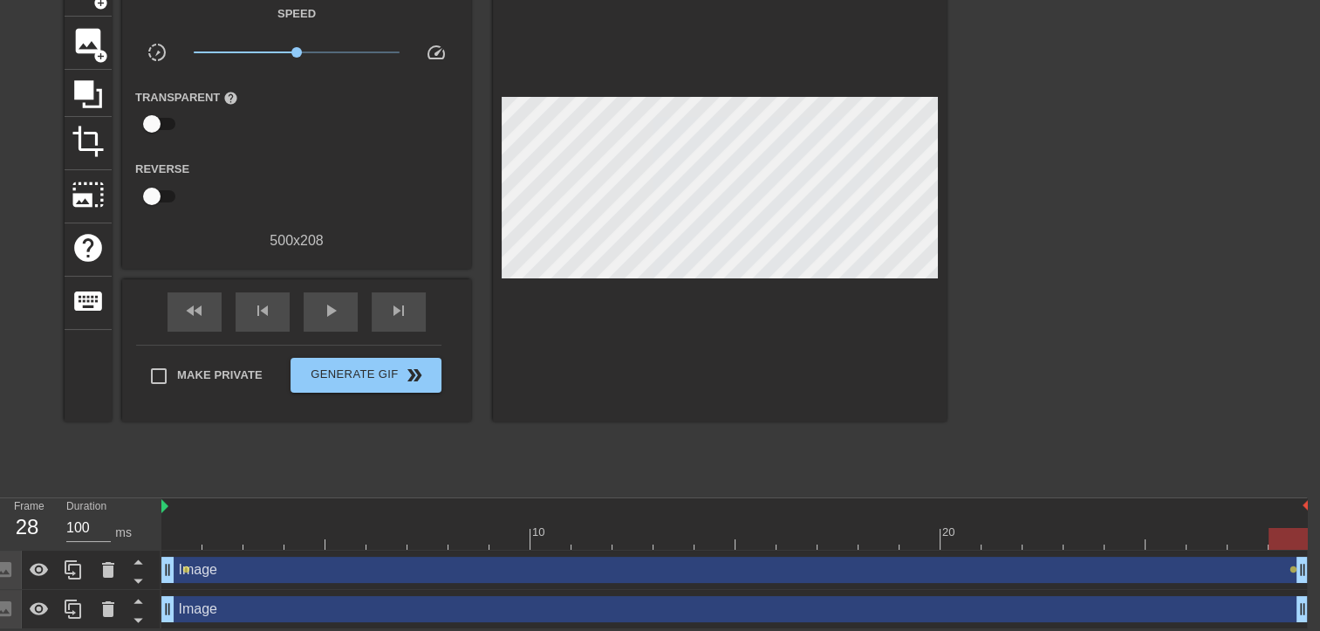
scroll to position [106, 0]
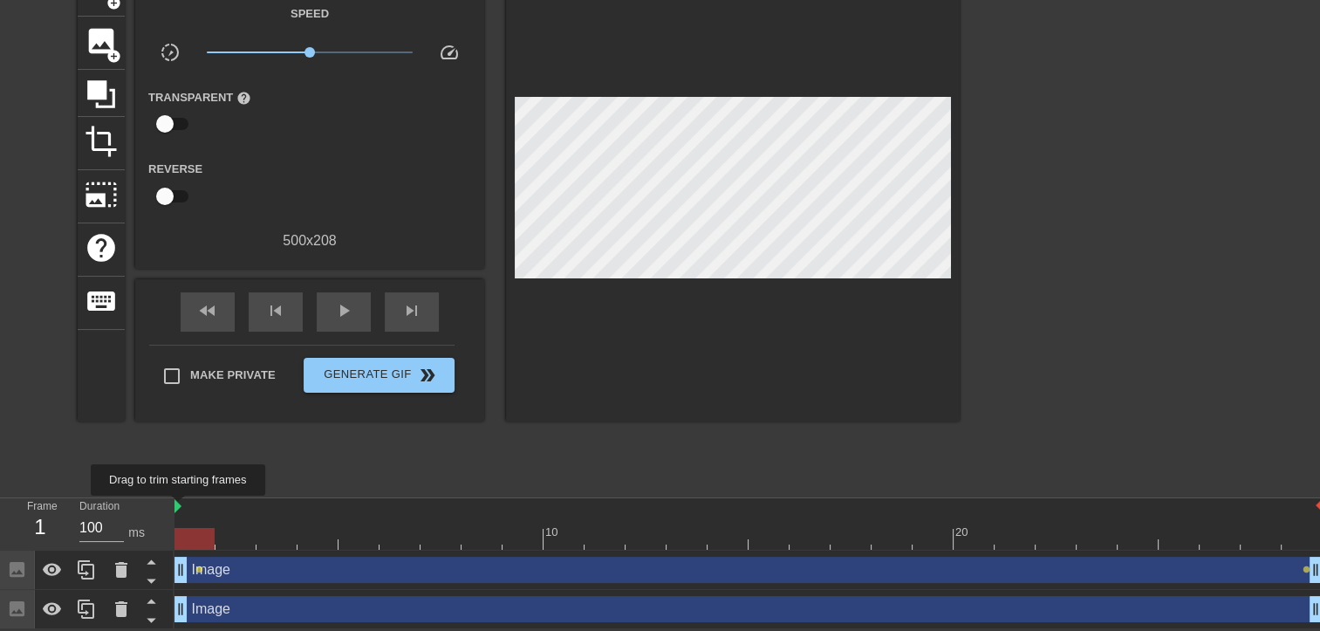
click at [179, 508] on img at bounding box center [177, 506] width 7 height 14
click at [196, 542] on div at bounding box center [194, 539] width 40 height 22
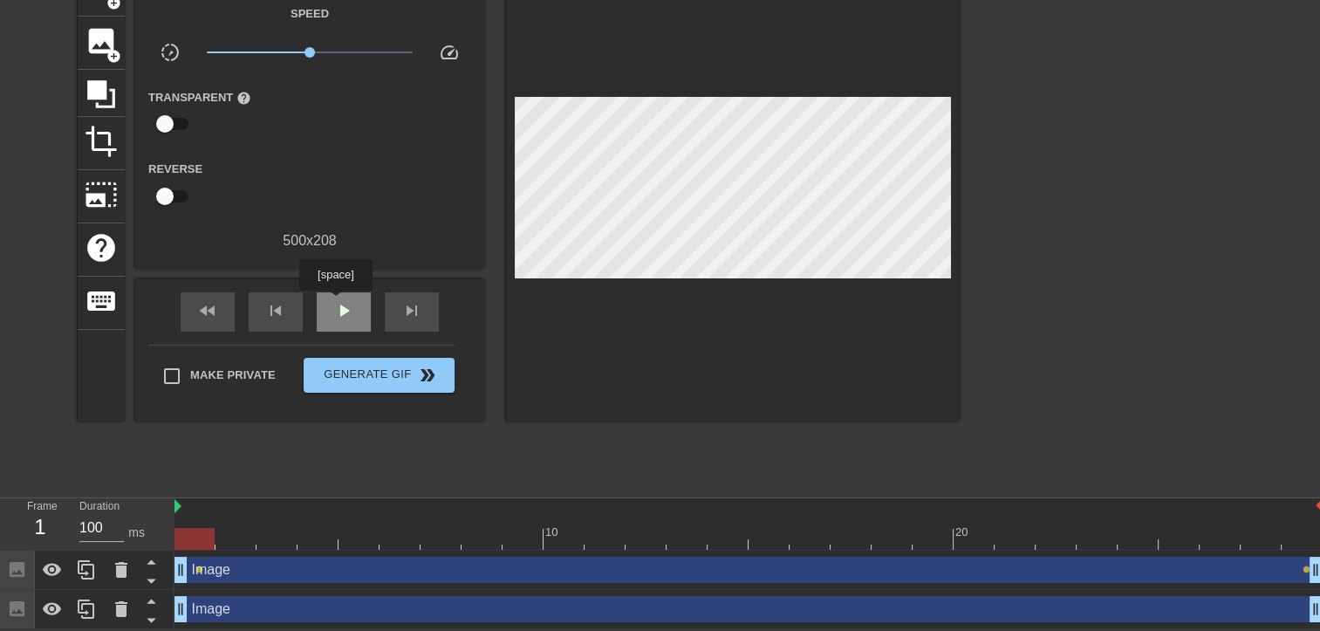
click at [335, 303] on span "play_arrow" at bounding box center [343, 310] width 21 height 21
click at [335, 303] on span "pause" at bounding box center [343, 310] width 21 height 21
click at [655, 538] on div at bounding box center [646, 539] width 40 height 22
click at [205, 566] on div "Image drag_handle drag_handle" at bounding box center [748, 570] width 1148 height 26
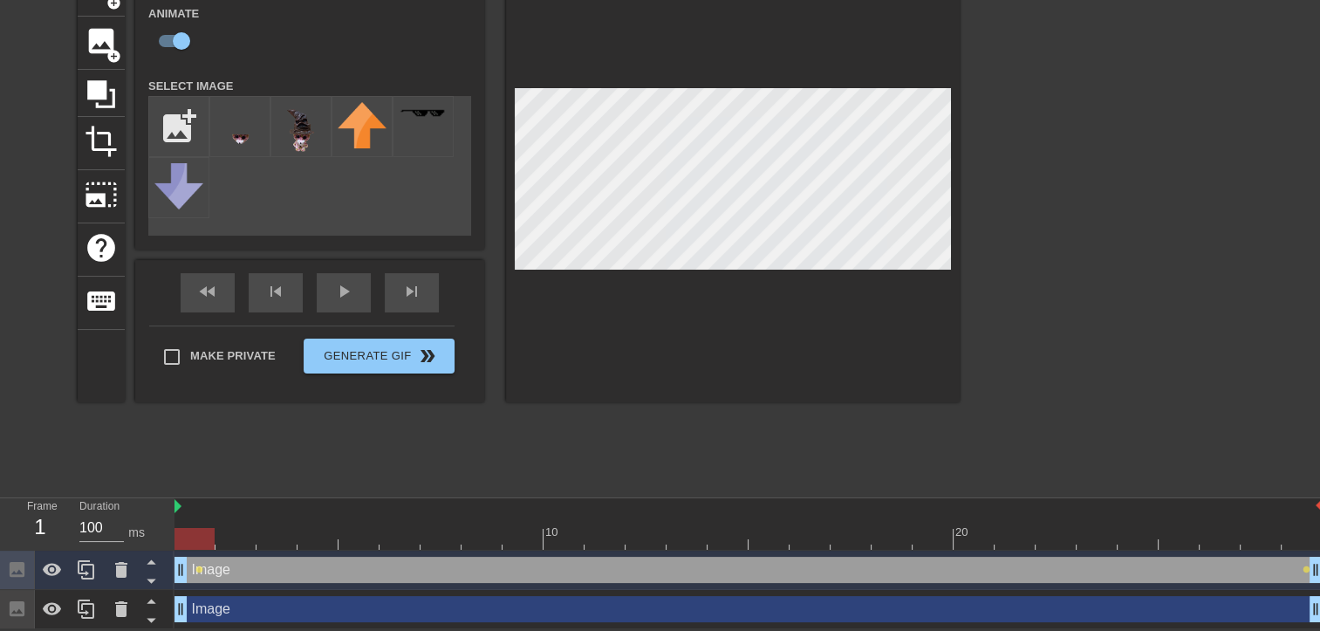
click at [206, 539] on div at bounding box center [748, 539] width 1148 height 22
click at [189, 537] on div at bounding box center [194, 539] width 40 height 22
drag, startPoint x: 209, startPoint y: 539, endPoint x: 171, endPoint y: 541, distance: 38.4
click at [171, 541] on div "Frame 1 Duration 100 ms 10 20 Image drag_handle drag_handle lens lens Image dra…" at bounding box center [660, 563] width 1320 height 131
drag, startPoint x: 209, startPoint y: 535, endPoint x: 229, endPoint y: 535, distance: 19.2
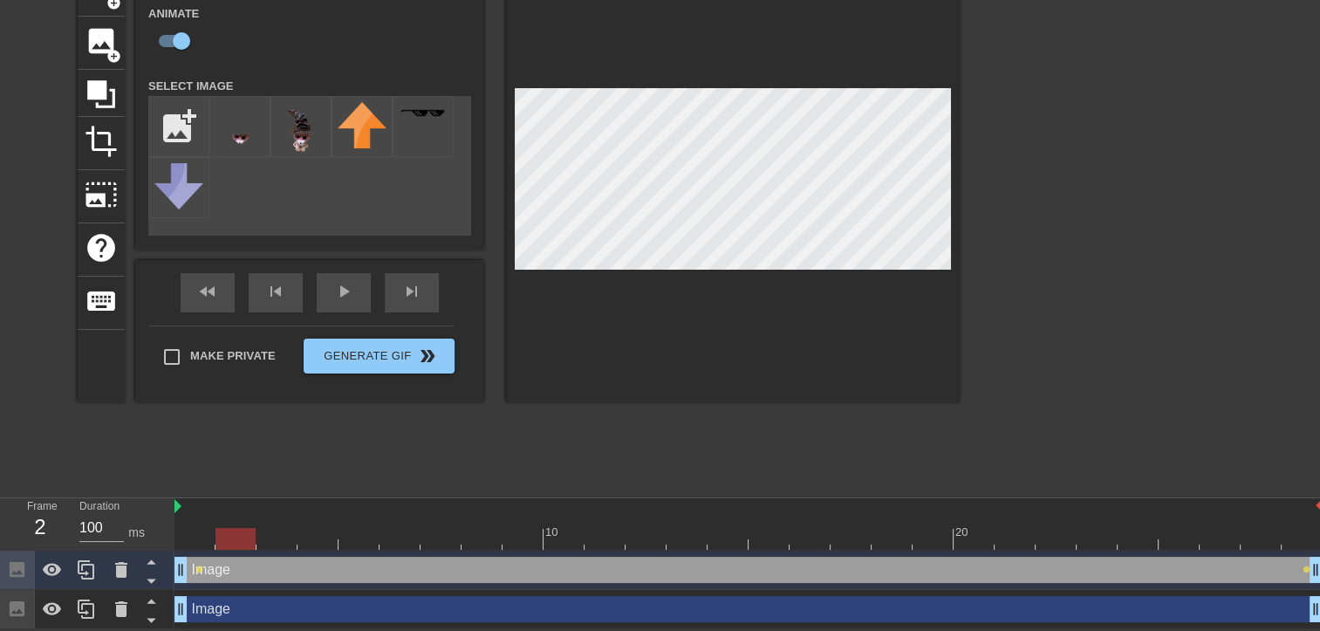
click at [229, 535] on div at bounding box center [235, 539] width 40 height 22
click at [783, 280] on div at bounding box center [733, 182] width 454 height 439
drag, startPoint x: 234, startPoint y: 538, endPoint x: 264, endPoint y: 537, distance: 30.6
click at [264, 537] on div at bounding box center [276, 539] width 40 height 22
click at [313, 539] on div at bounding box center [748, 539] width 1148 height 22
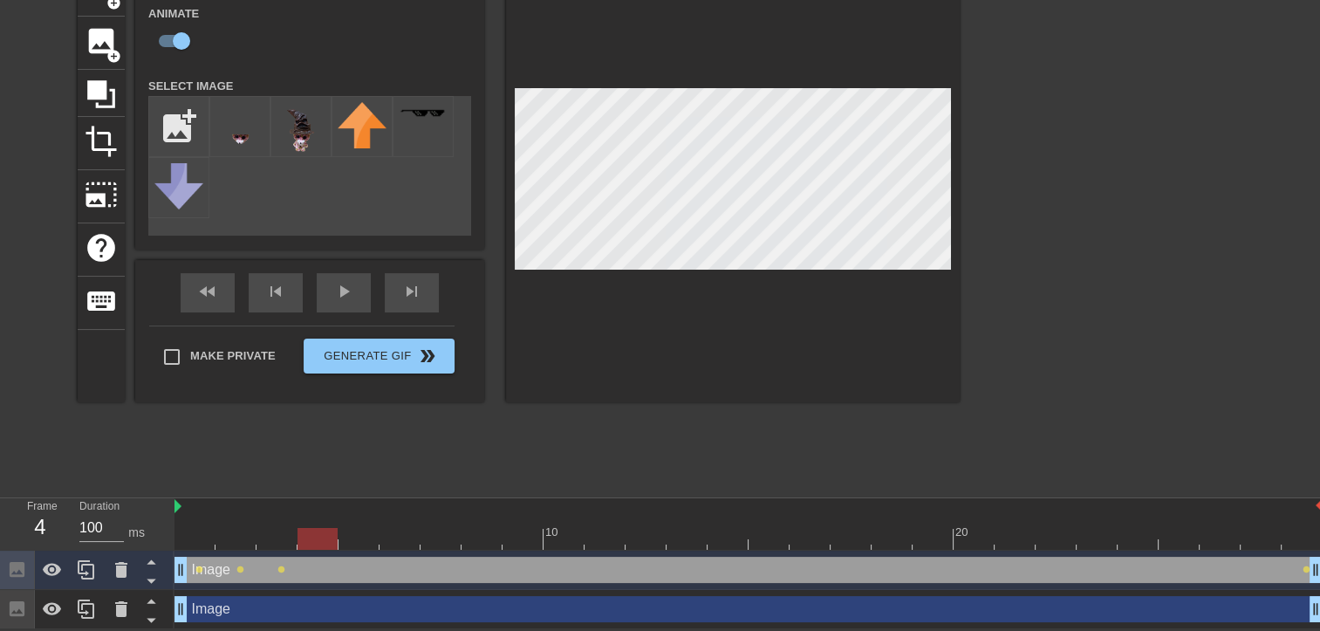
click at [356, 538] on div at bounding box center [748, 539] width 1148 height 22
click at [400, 535] on div at bounding box center [748, 539] width 1148 height 22
click at [440, 539] on div at bounding box center [748, 539] width 1148 height 22
click at [482, 537] on div at bounding box center [748, 539] width 1148 height 22
click at [520, 536] on div at bounding box center [748, 539] width 1148 height 22
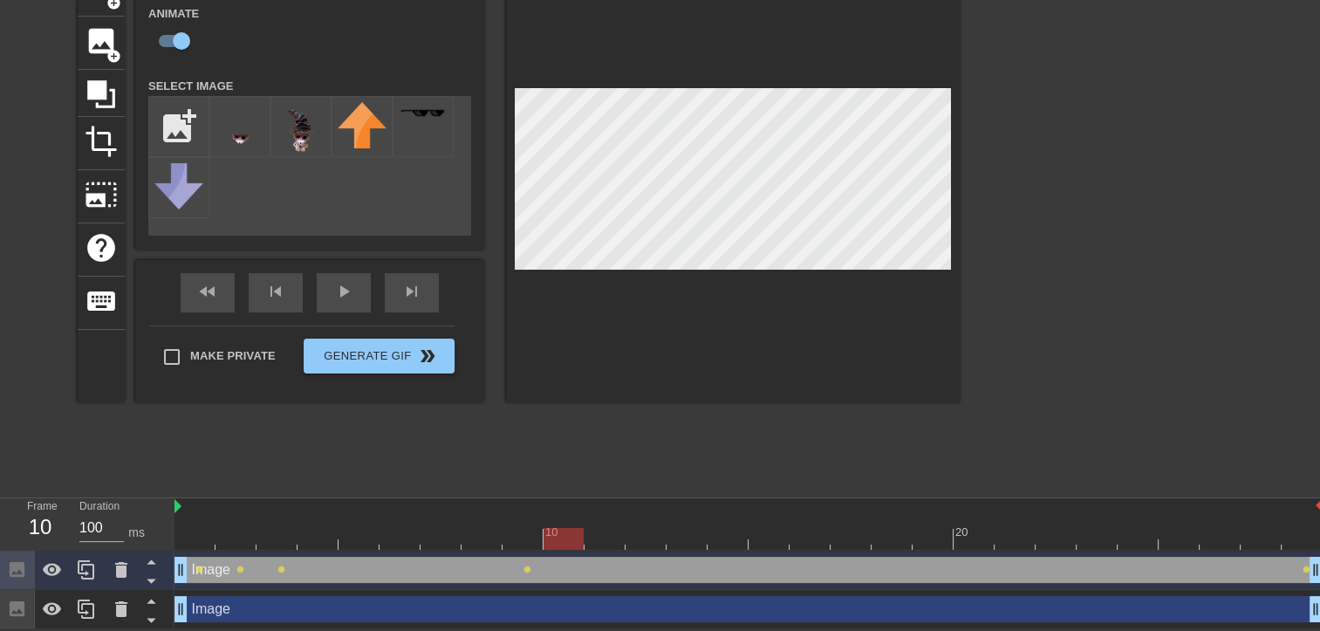
click at [572, 539] on div at bounding box center [748, 539] width 1148 height 22
click at [598, 539] on div at bounding box center [748, 539] width 1148 height 22
click at [639, 535] on div at bounding box center [748, 539] width 1148 height 22
click at [683, 533] on div at bounding box center [748, 539] width 1148 height 22
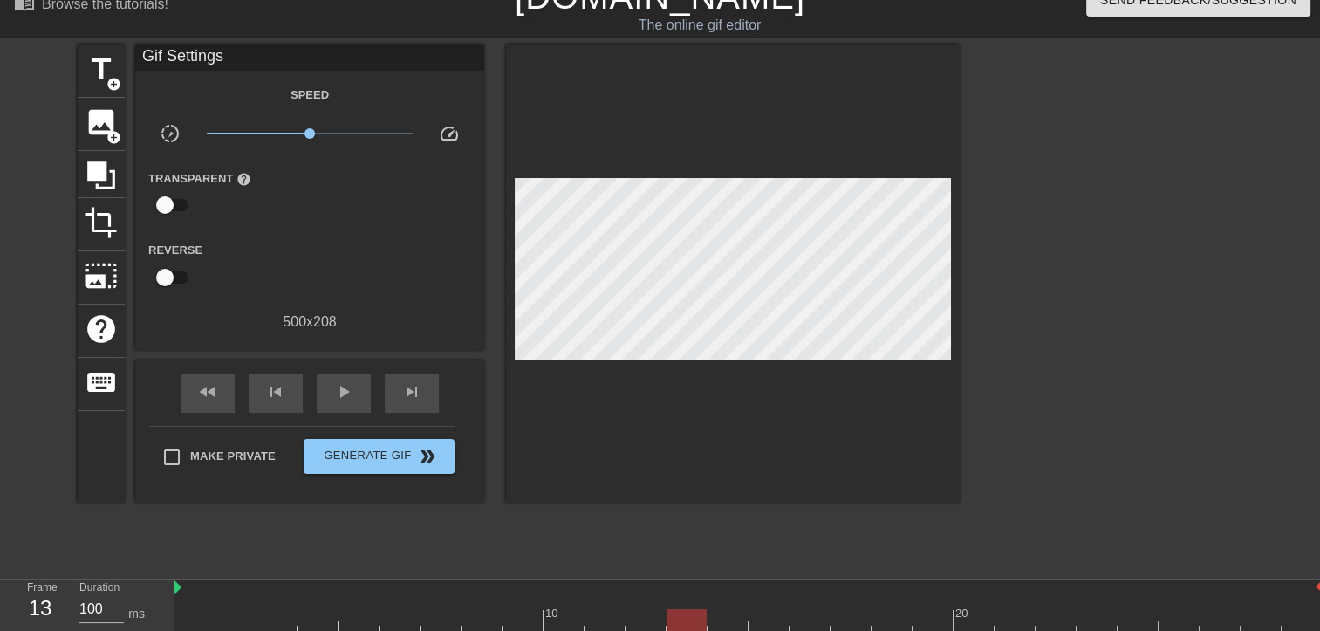
scroll to position [0, 0]
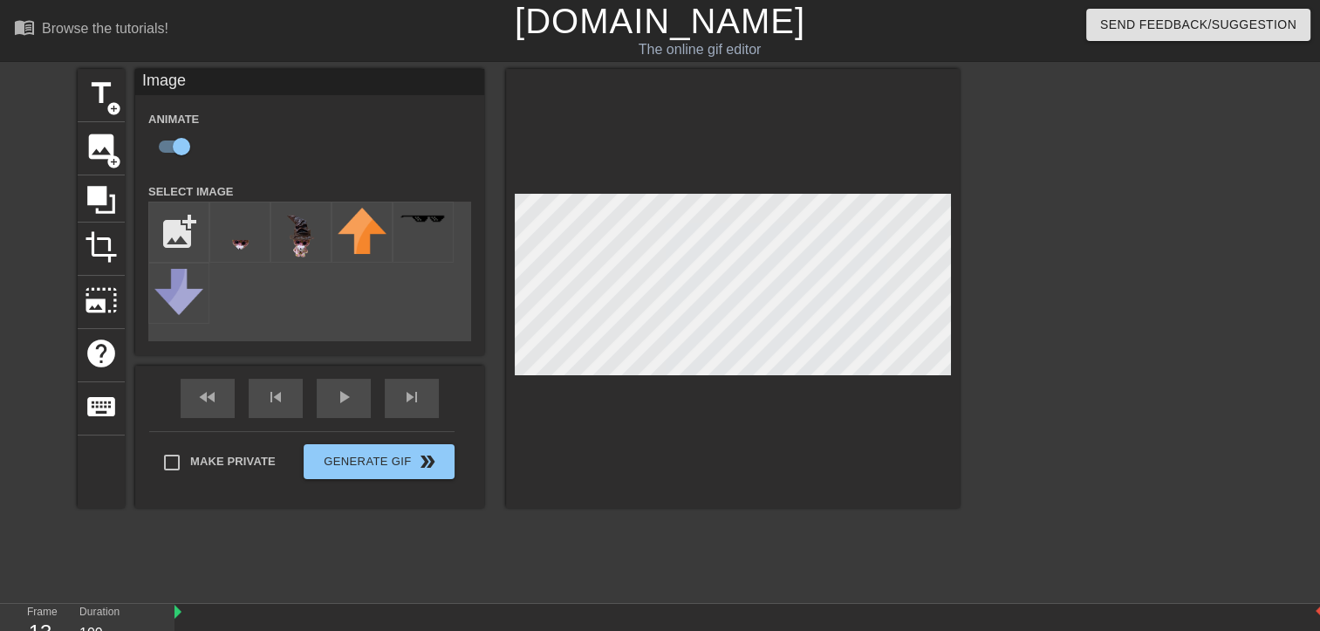
click at [736, 451] on div at bounding box center [733, 288] width 454 height 439
click at [787, 181] on div at bounding box center [733, 288] width 454 height 439
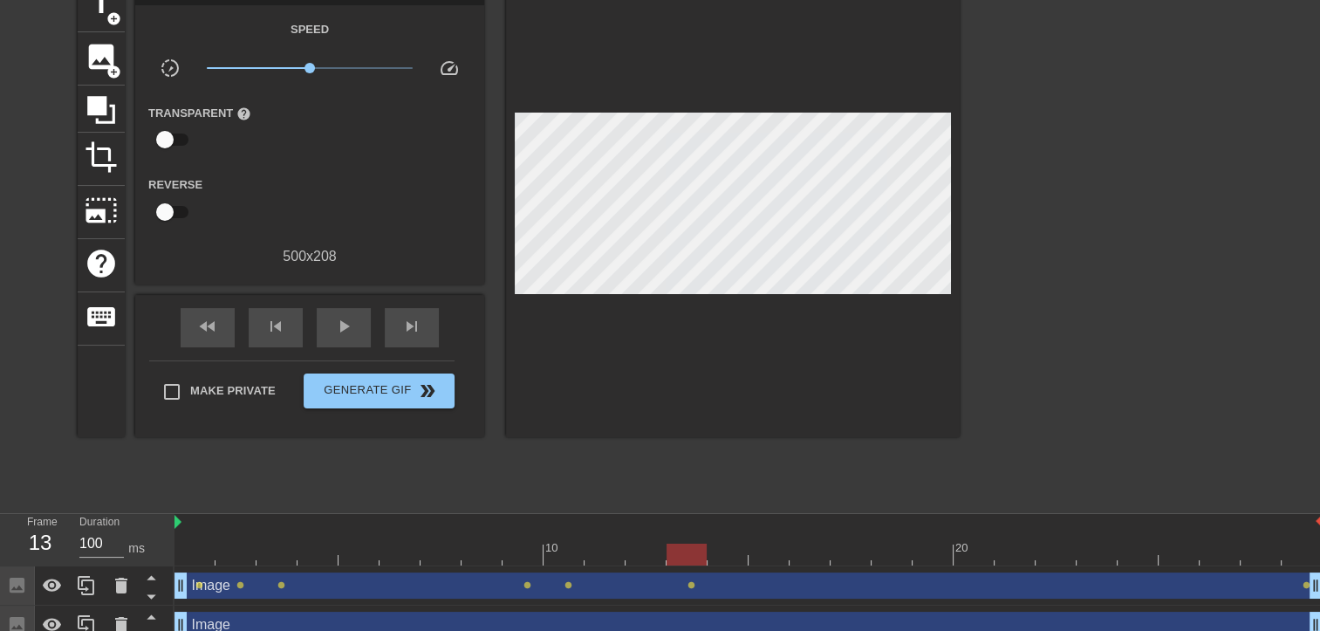
scroll to position [106, 0]
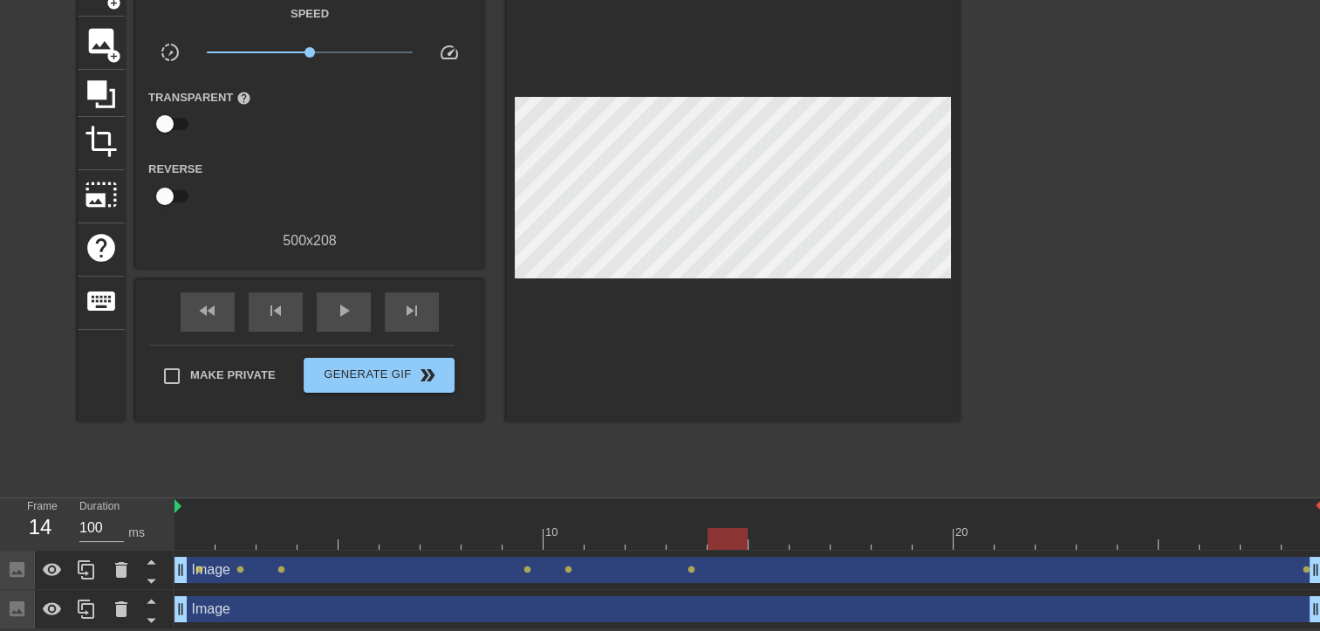
click at [733, 542] on div at bounding box center [748, 539] width 1148 height 22
click at [764, 536] on div at bounding box center [748, 539] width 1148 height 22
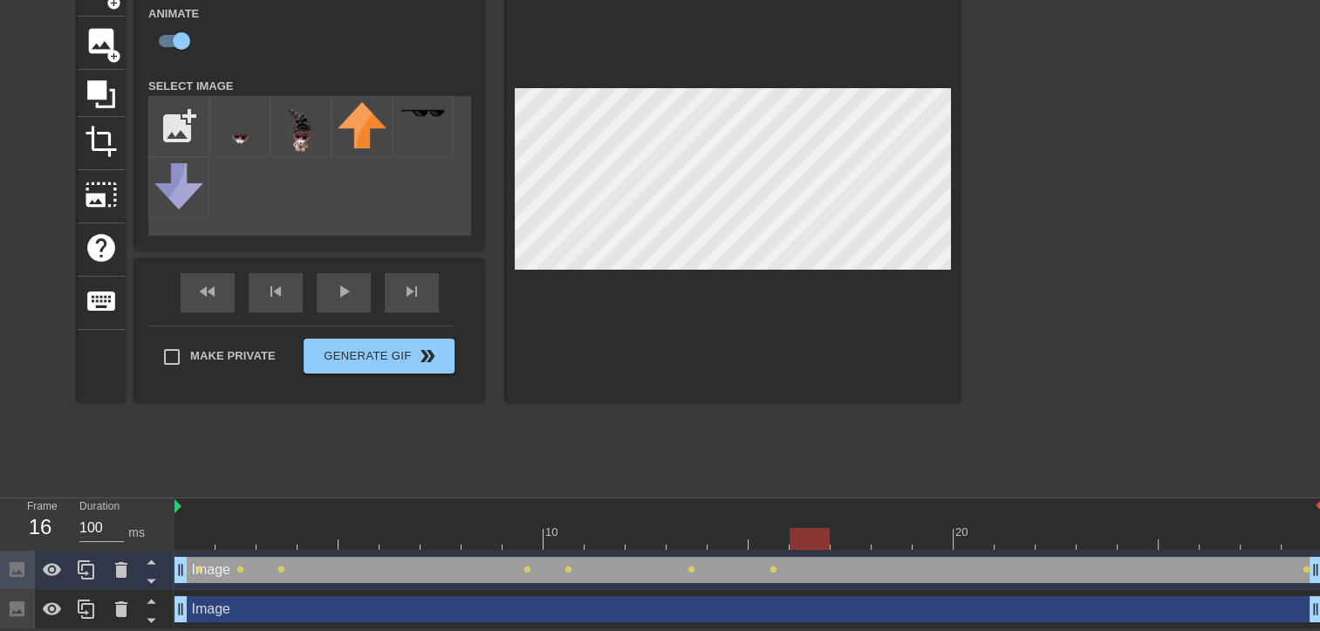
click at [824, 534] on div at bounding box center [748, 539] width 1148 height 22
click at [853, 539] on div at bounding box center [748, 539] width 1148 height 22
click at [893, 536] on div at bounding box center [748, 539] width 1148 height 22
click at [940, 531] on div at bounding box center [748, 539] width 1148 height 22
click at [974, 536] on div at bounding box center [748, 539] width 1148 height 22
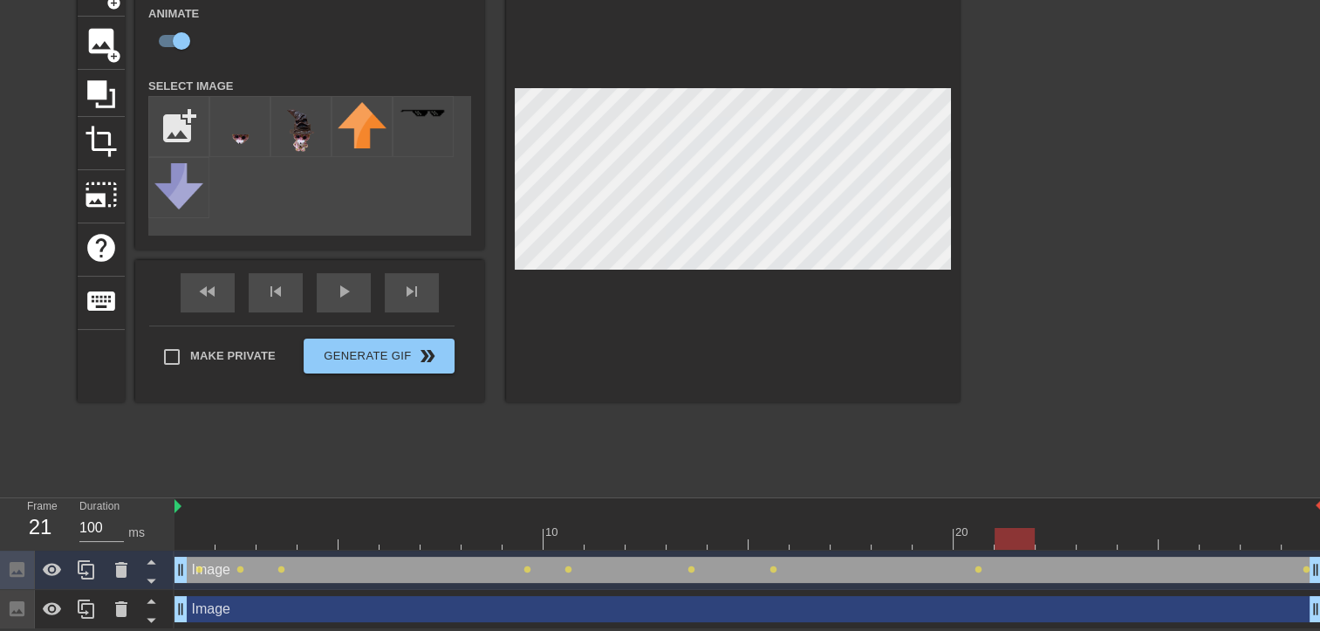
click at [1026, 529] on div at bounding box center [748, 539] width 1148 height 22
click at [1046, 543] on div at bounding box center [748, 539] width 1148 height 22
click at [1094, 539] on div at bounding box center [748, 539] width 1148 height 22
click at [1127, 534] on div at bounding box center [748, 539] width 1148 height 22
click at [879, 270] on div at bounding box center [733, 182] width 454 height 439
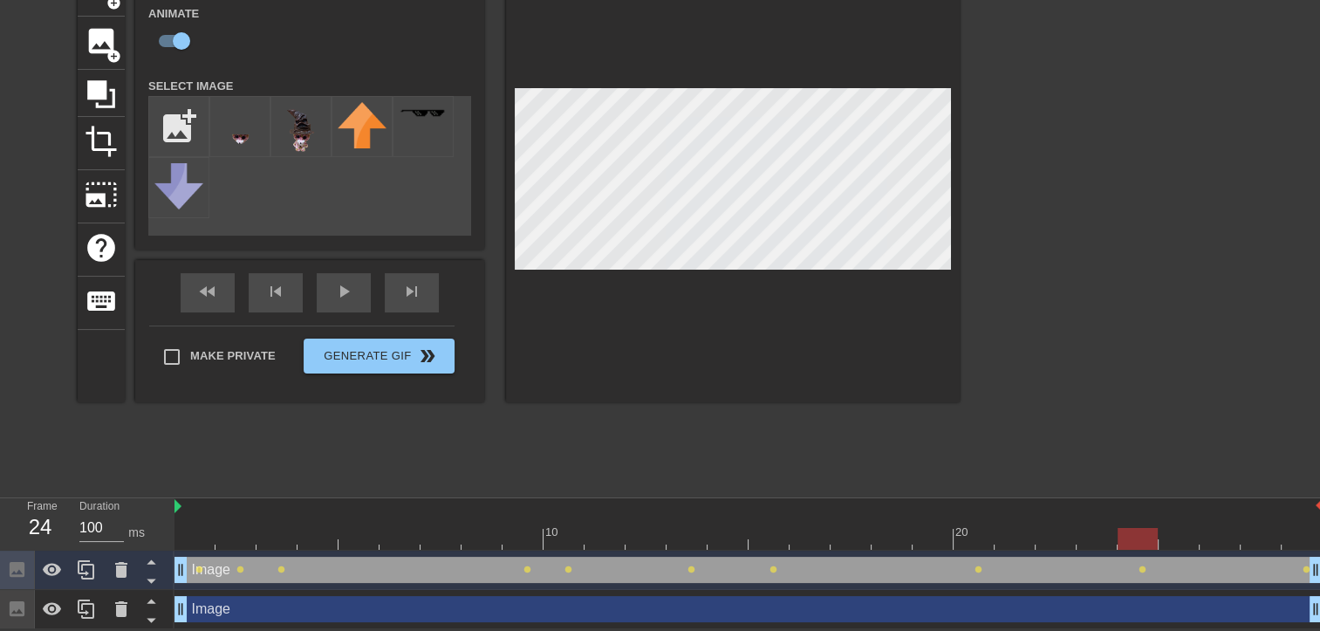
click at [755, 51] on div at bounding box center [733, 182] width 454 height 439
click at [1190, 543] on div at bounding box center [748, 539] width 1148 height 22
click at [1221, 541] on div at bounding box center [748, 539] width 1148 height 22
click at [1267, 535] on div at bounding box center [748, 539] width 1148 height 22
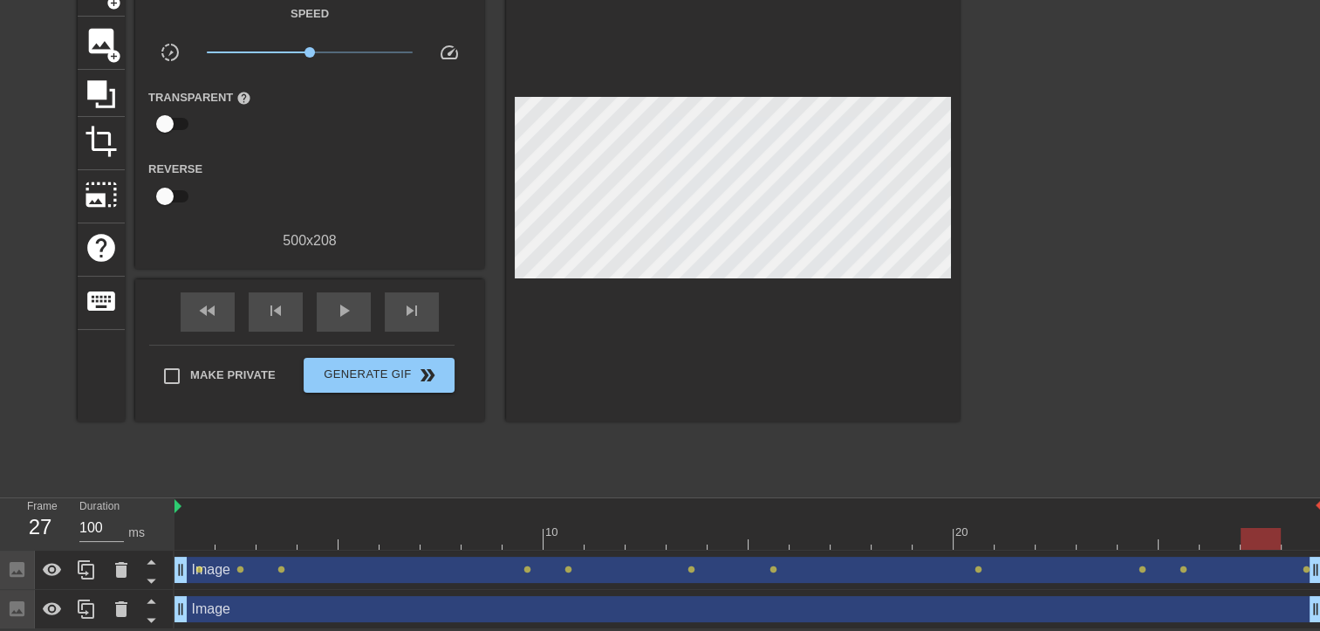
click at [1305, 550] on div "Image drag_handle drag_handle lens lens lens lens lens lens lens lens lens lens…" at bounding box center [748, 569] width 1148 height 39
click at [336, 303] on span "play_arrow" at bounding box center [343, 310] width 21 height 21
click at [336, 303] on span "pause" at bounding box center [343, 310] width 21 height 21
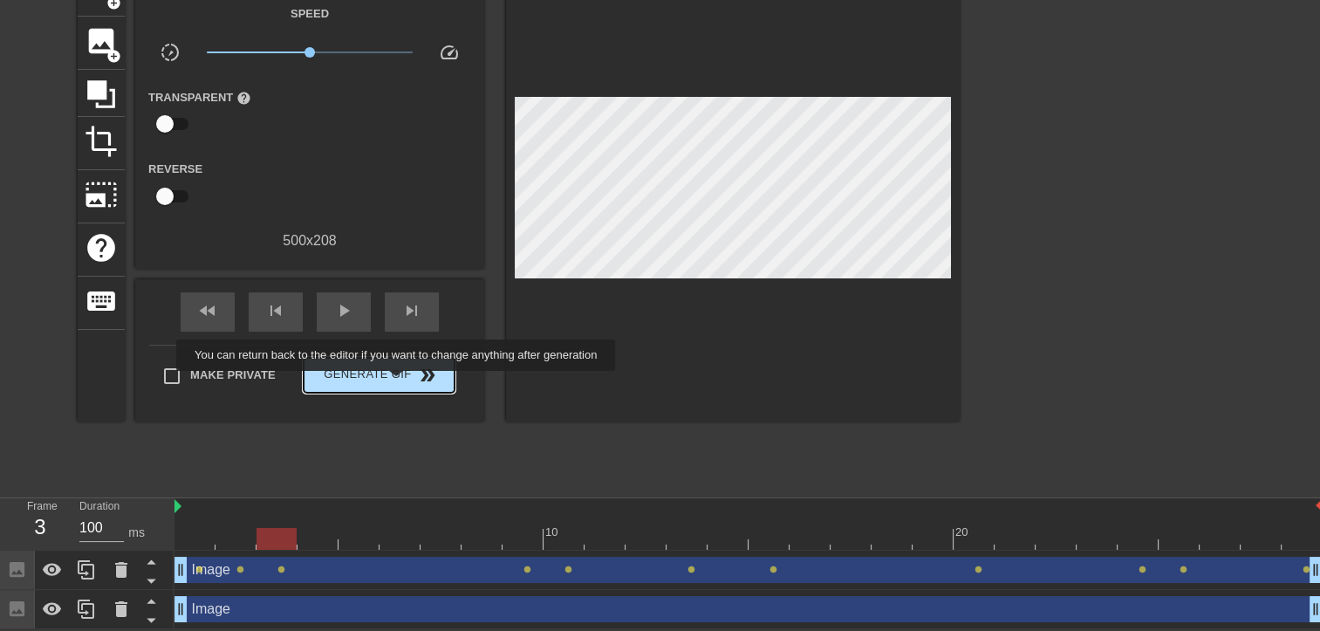
click at [398, 383] on button "Generate Gif double_arrow" at bounding box center [379, 375] width 151 height 35
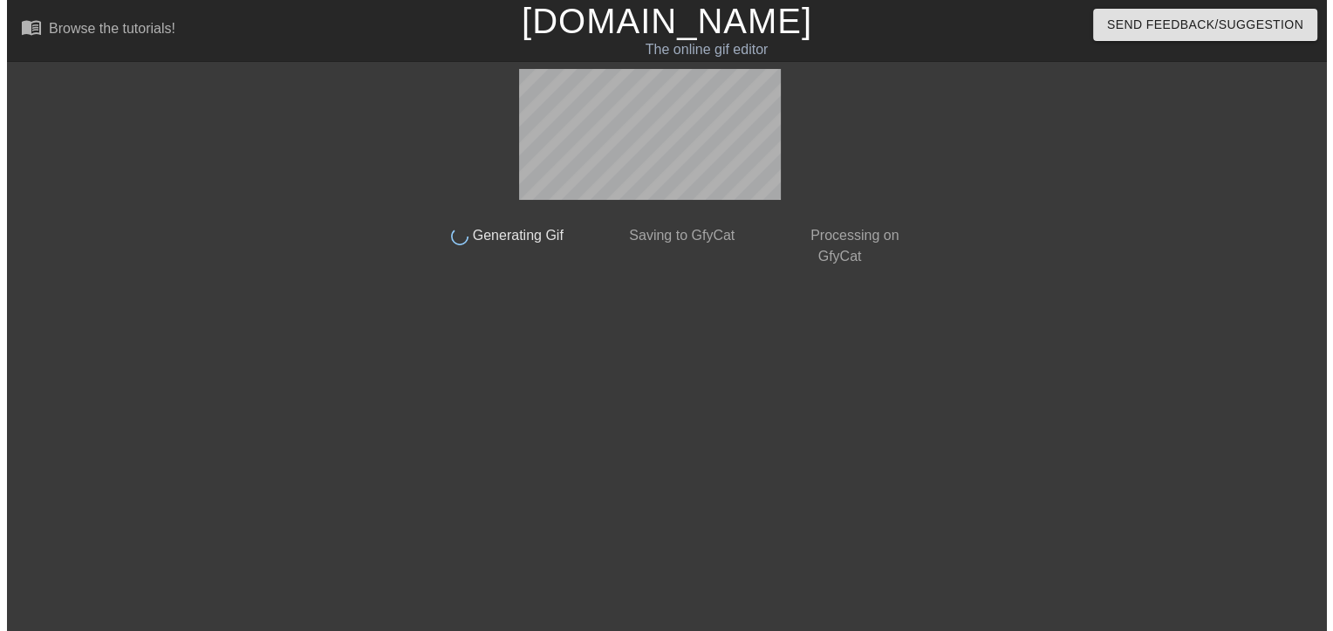
scroll to position [0, 0]
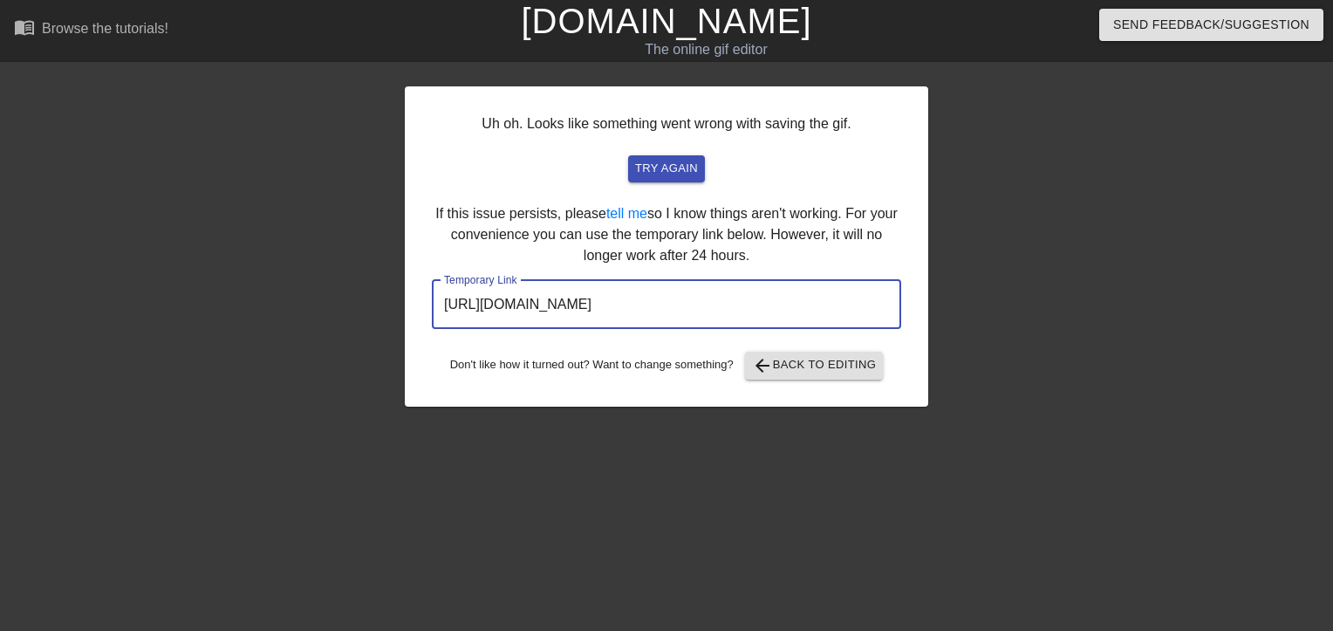
drag, startPoint x: 816, startPoint y: 312, endPoint x: 444, endPoint y: 344, distance: 373.0
click at [444, 344] on div "Uh oh. Looks like something went wrong with saving the gif. try again If this i…" at bounding box center [666, 246] width 523 height 320
